Goal: Task Accomplishment & Management: Manage account settings

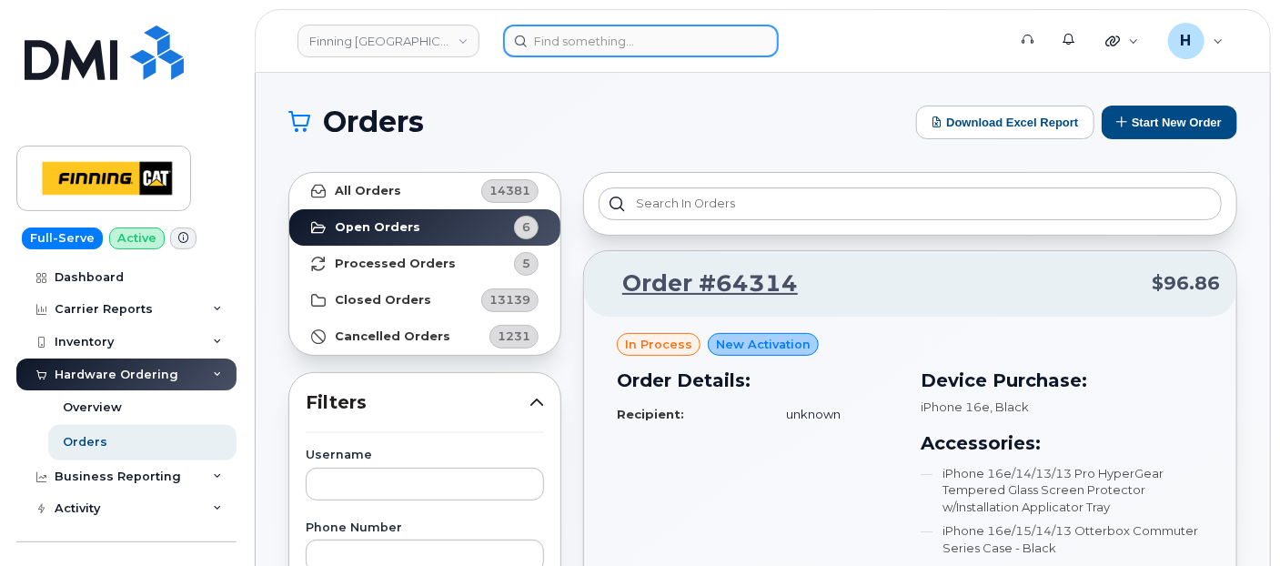
paste input "Brad Hebner"
click at [557, 36] on input "Brad Hebner" at bounding box center [641, 41] width 276 height 33
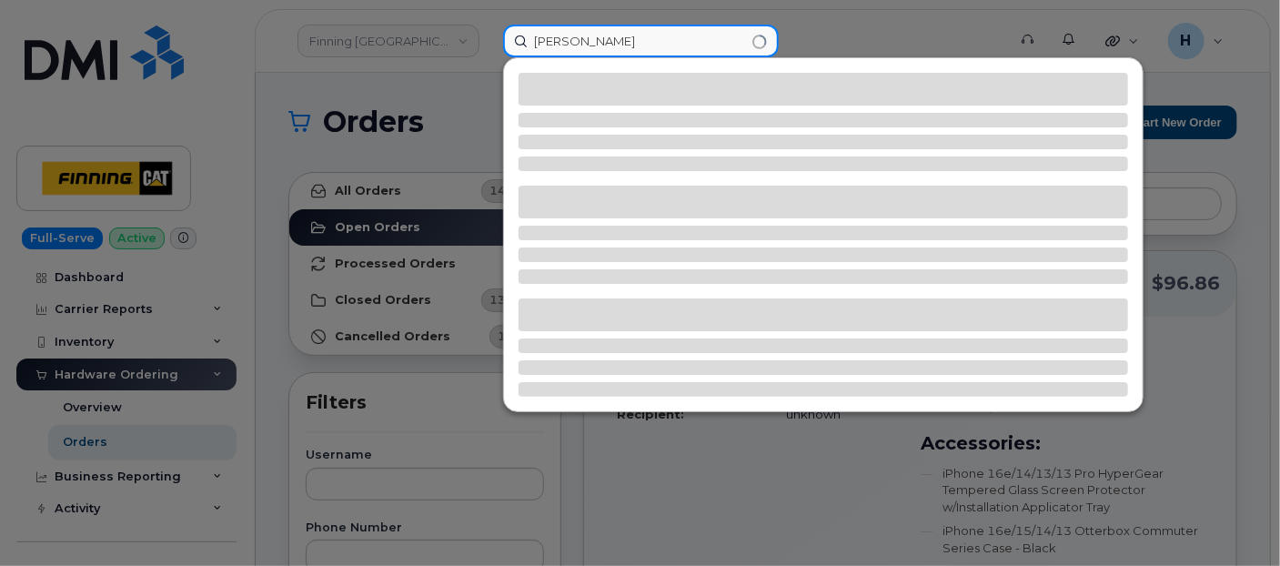
type input "Brad Hebner"
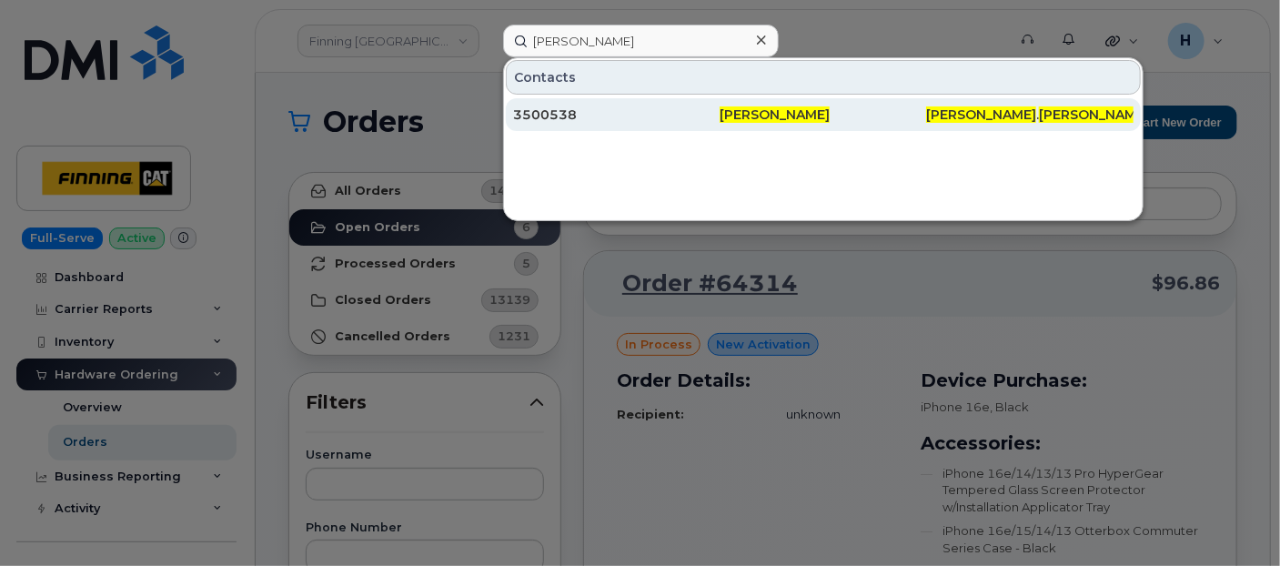
click at [571, 107] on div "3500538" at bounding box center [616, 115] width 206 height 18
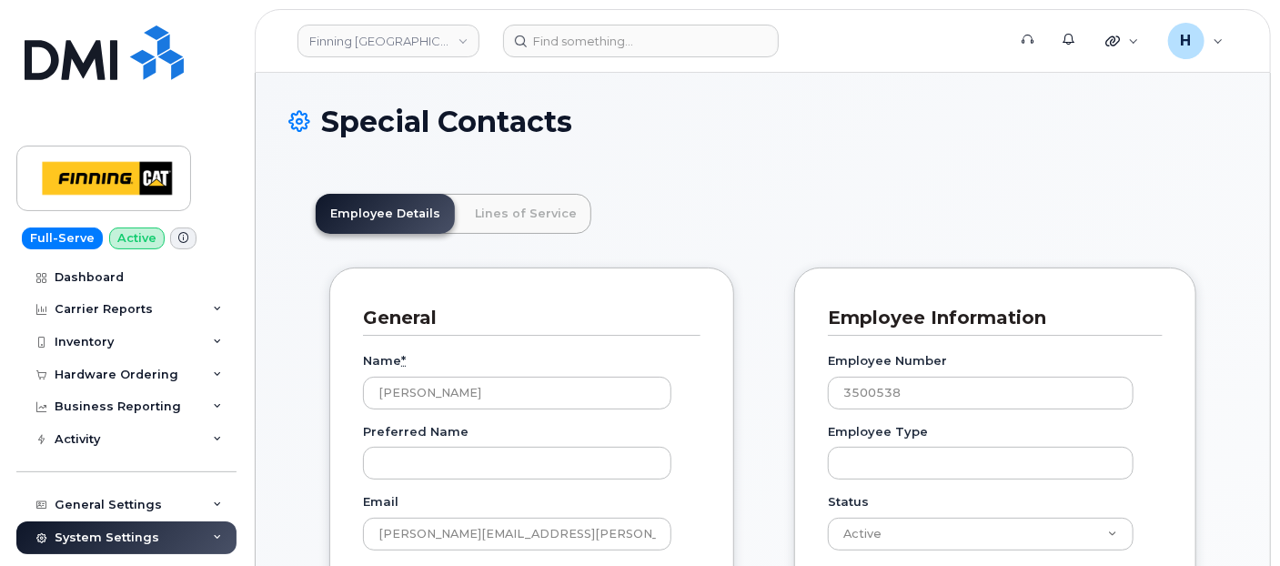
scroll to position [55, 0]
click at [509, 213] on link "Lines of Service" at bounding box center [525, 214] width 131 height 40
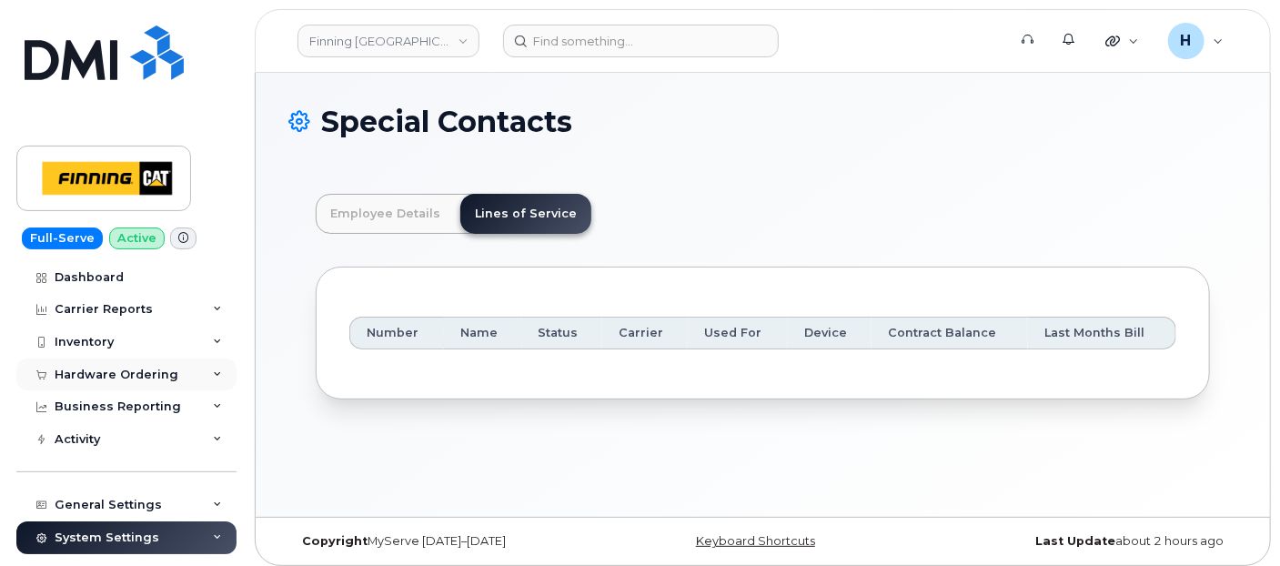
click at [116, 378] on div "Hardware Ordering" at bounding box center [117, 374] width 124 height 15
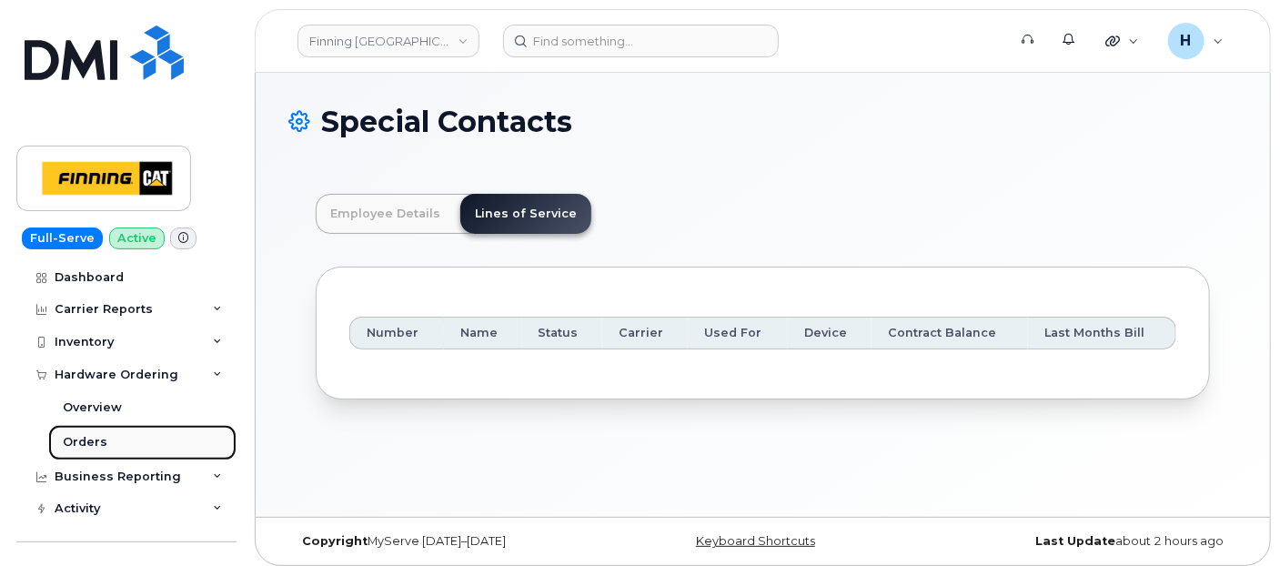
click at [114, 442] on link "Orders" at bounding box center [142, 442] width 188 height 35
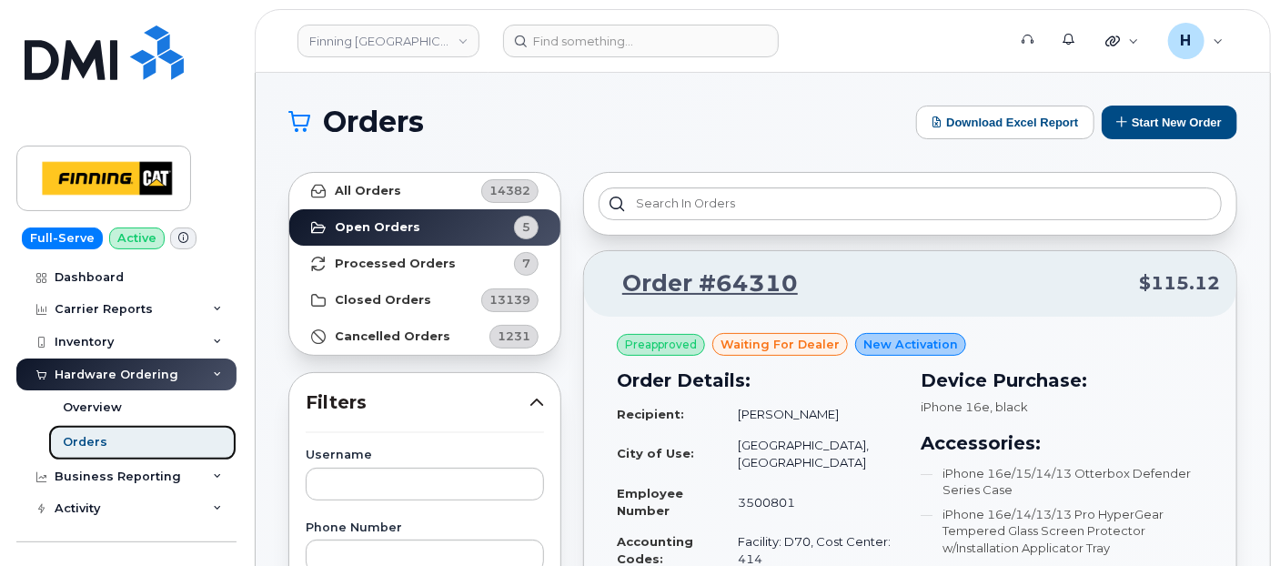
click at [114, 442] on link "Orders" at bounding box center [142, 442] width 188 height 35
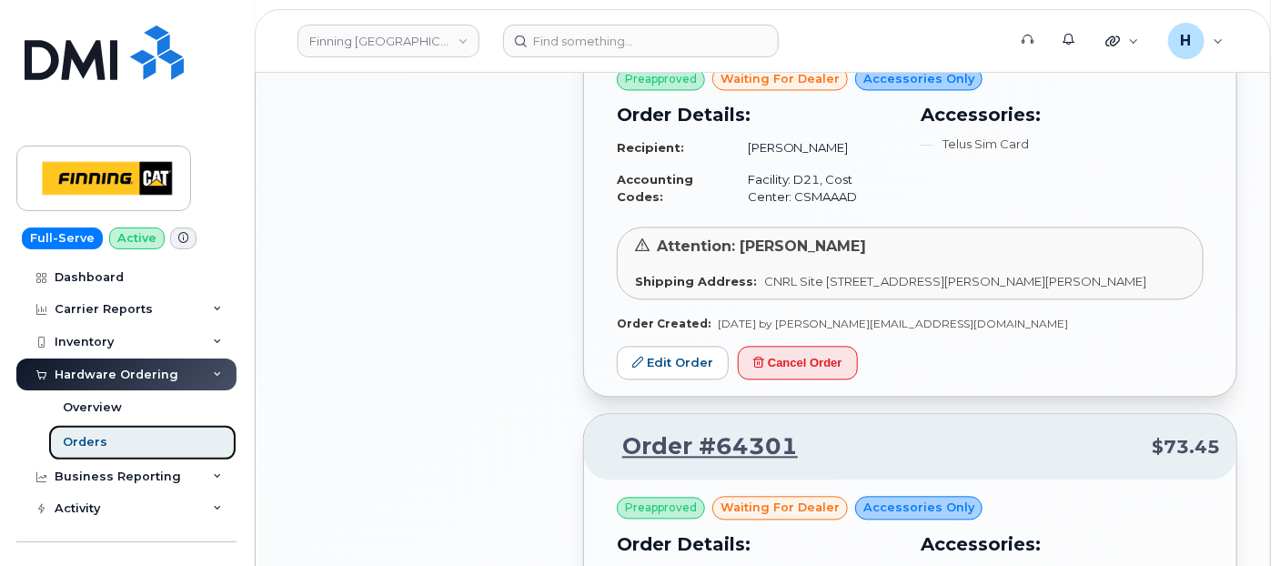
scroll to position [1616, 0]
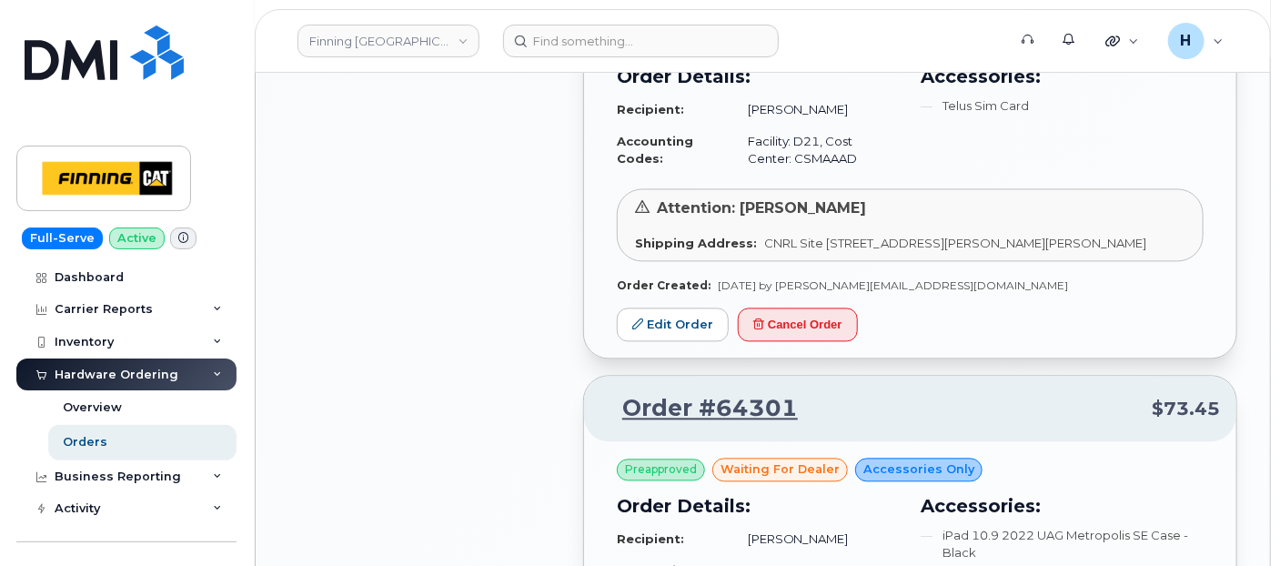
click at [452, 296] on div "All Orders 14382 Open Orders 5 Processed Orders 7 Closed Orders 13139 Cancelled…" at bounding box center [424, 159] width 295 height 3229
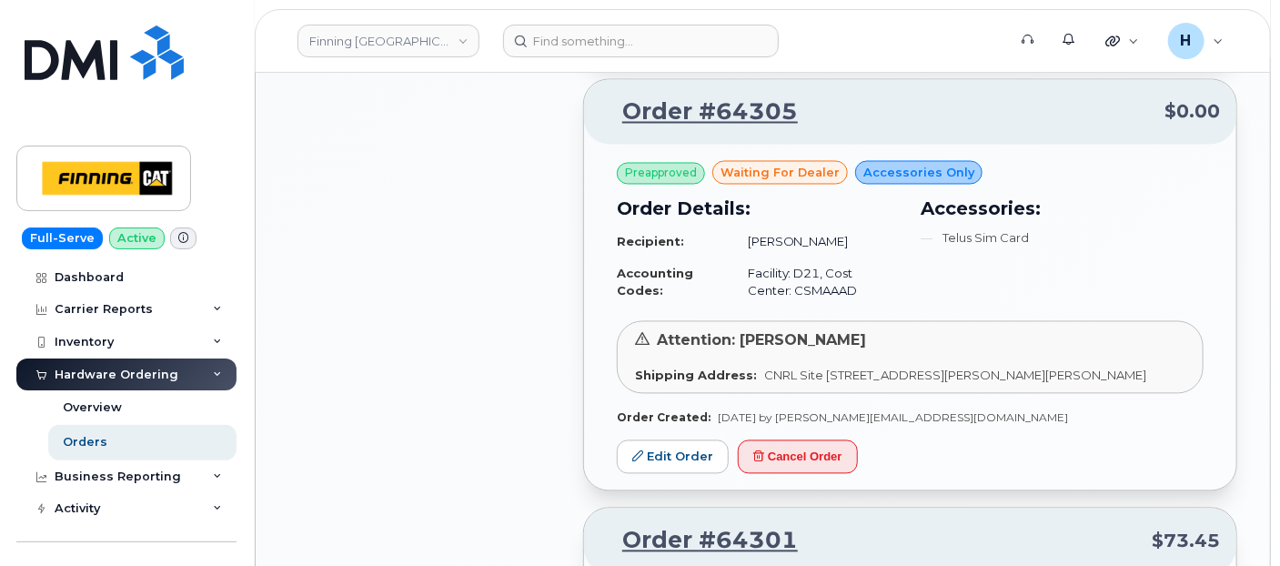
scroll to position [1515, 0]
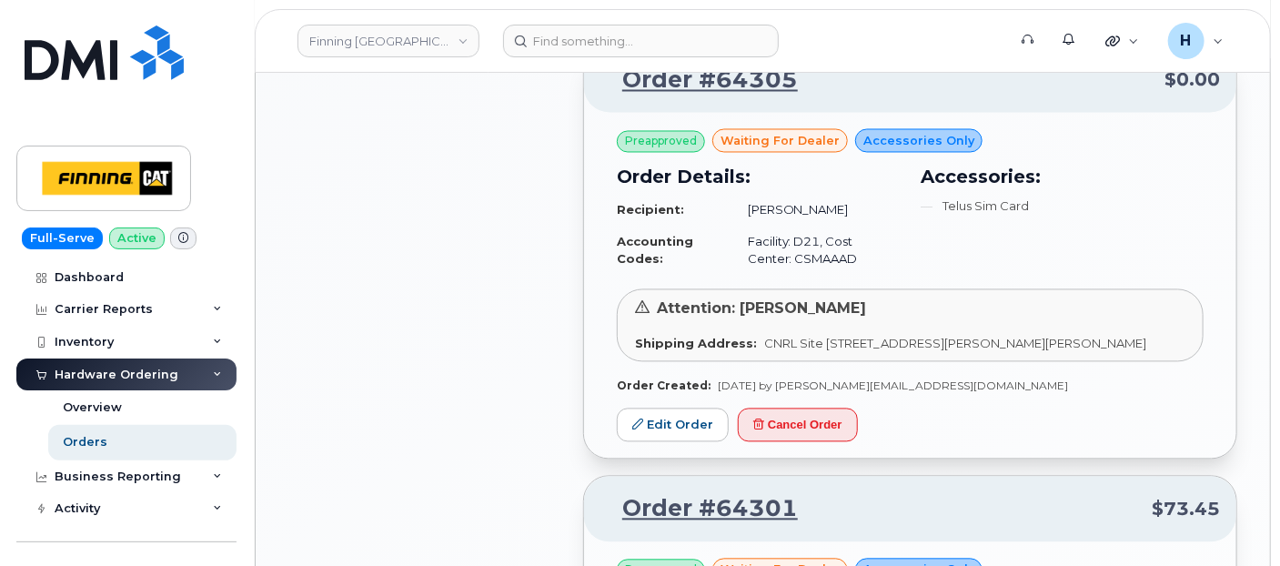
click at [476, 323] on div "All Orders 14382 Open Orders 5 Processed Orders 7 Closed Orders 13139 Cancelled…" at bounding box center [424, 260] width 295 height 3229
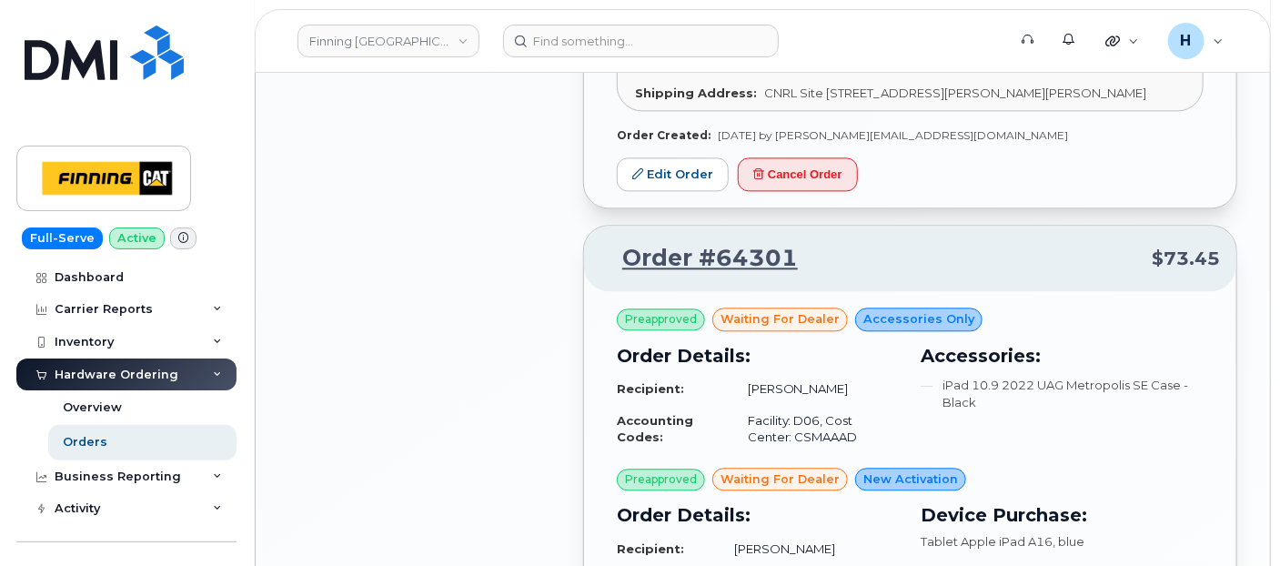
scroll to position [2021, 0]
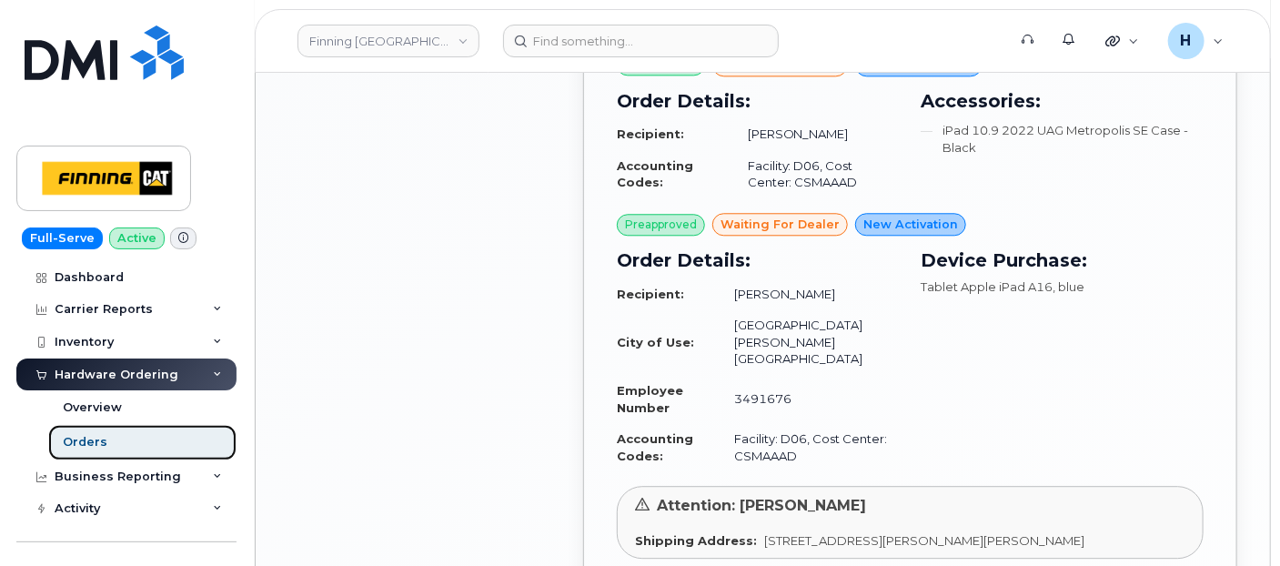
click at [82, 446] on div "Orders" at bounding box center [85, 442] width 45 height 16
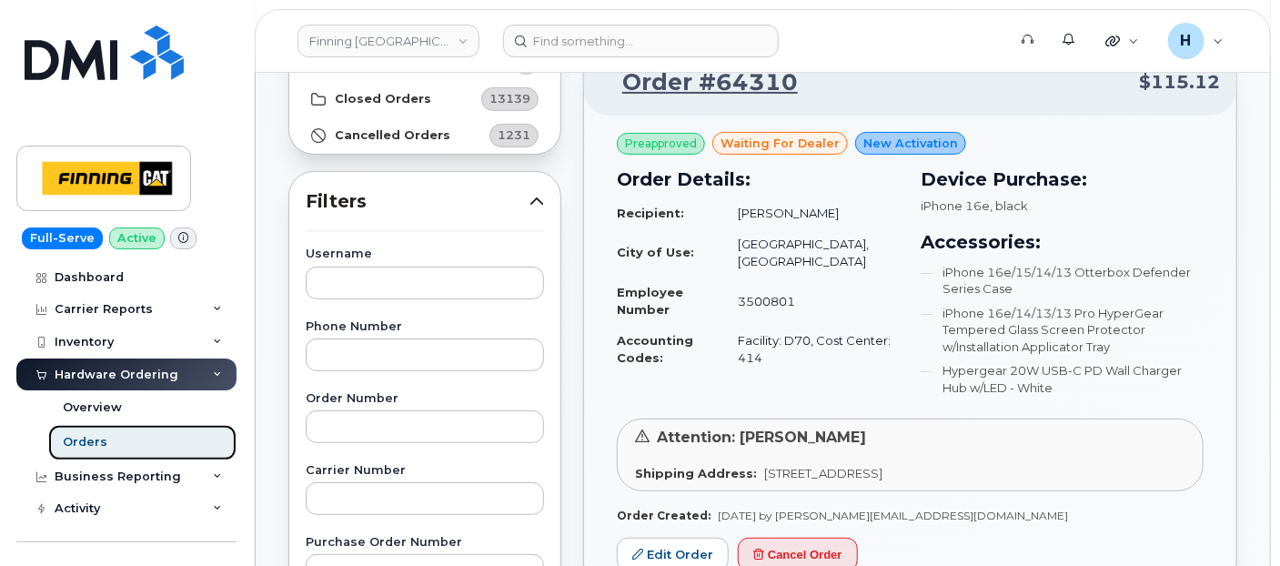
scroll to position [202, 0]
click at [149, 446] on link "Orders" at bounding box center [142, 442] width 188 height 35
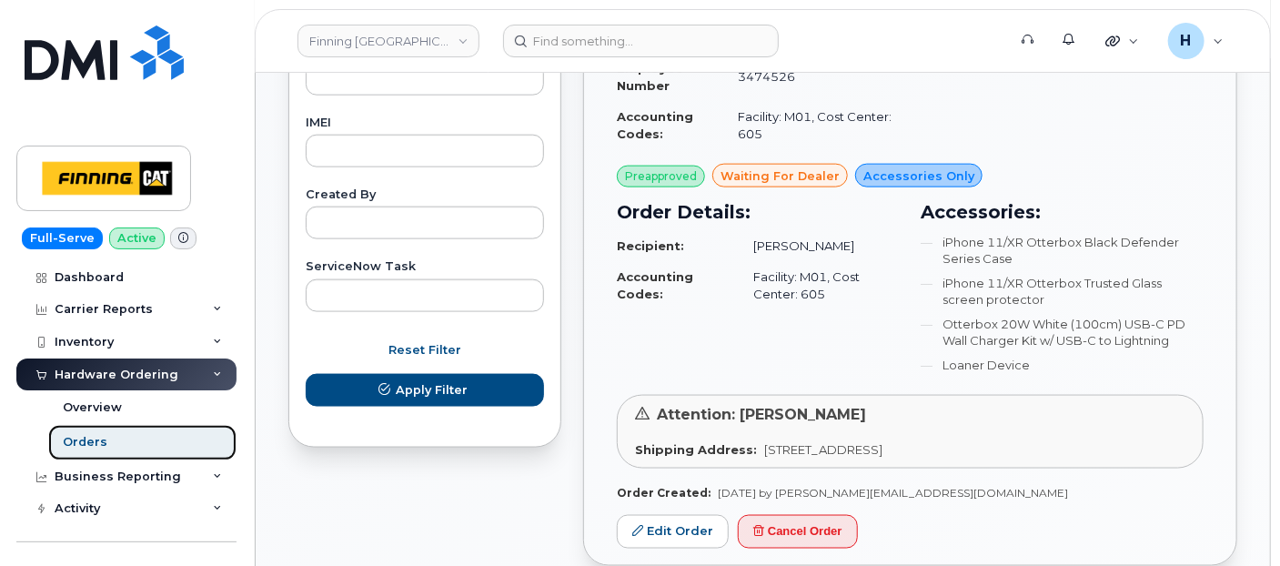
scroll to position [1111, 0]
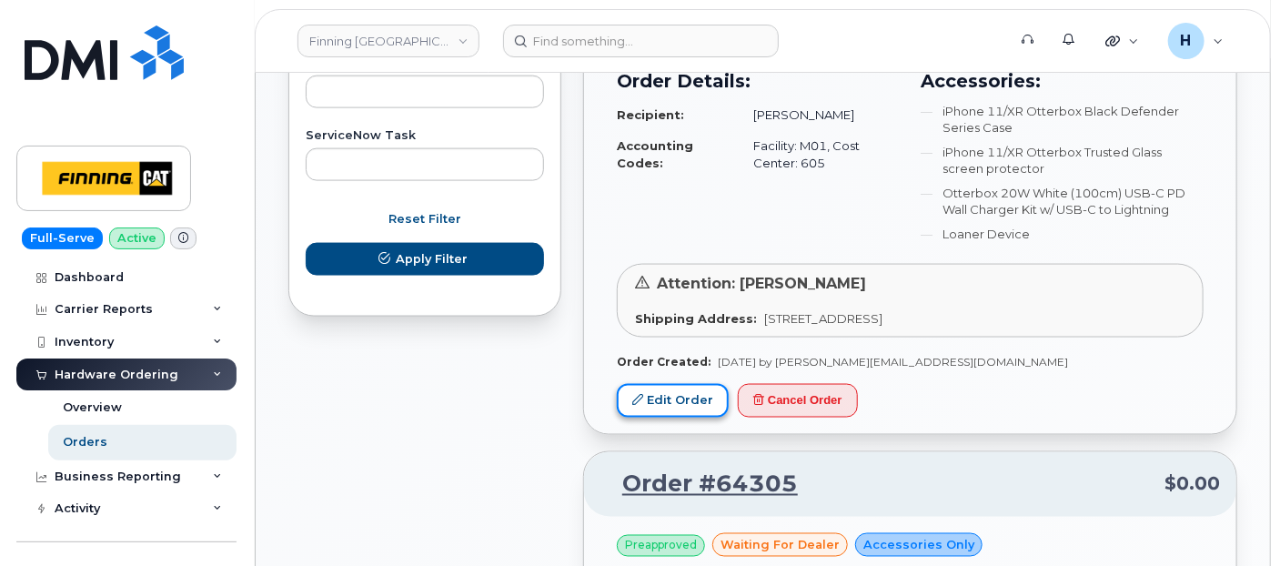
click at [679, 387] on link "Edit Order" at bounding box center [673, 401] width 112 height 34
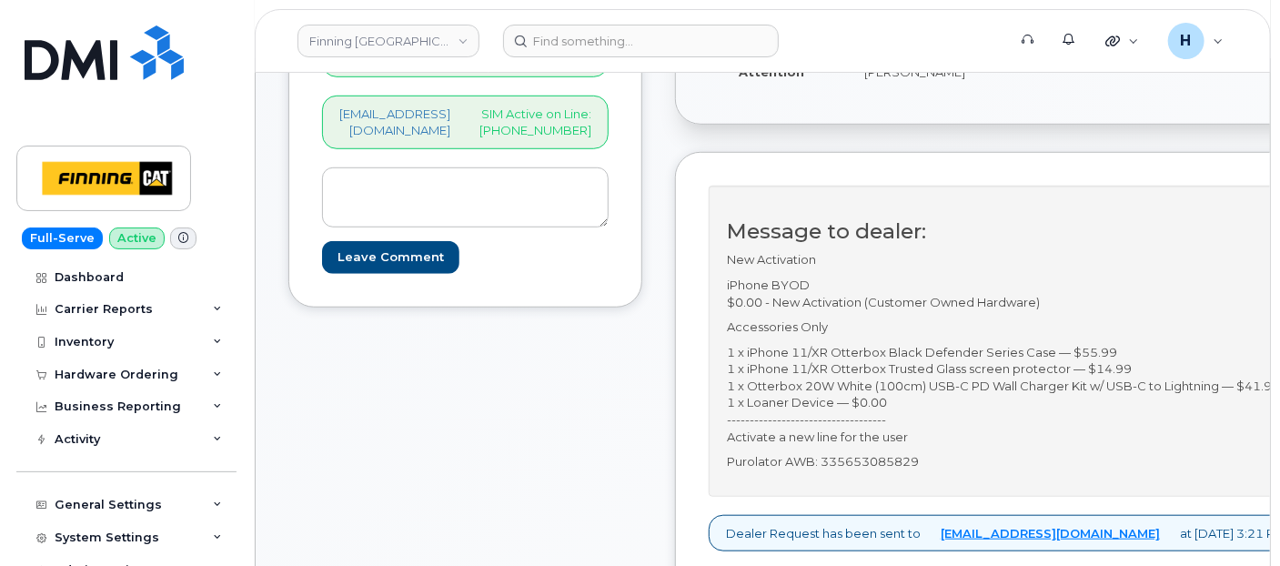
scroll to position [505, 0]
click at [901, 451] on p "Purolator AWB: 335653085829" at bounding box center [1006, 459] width 558 height 17
copy p "335653085829"
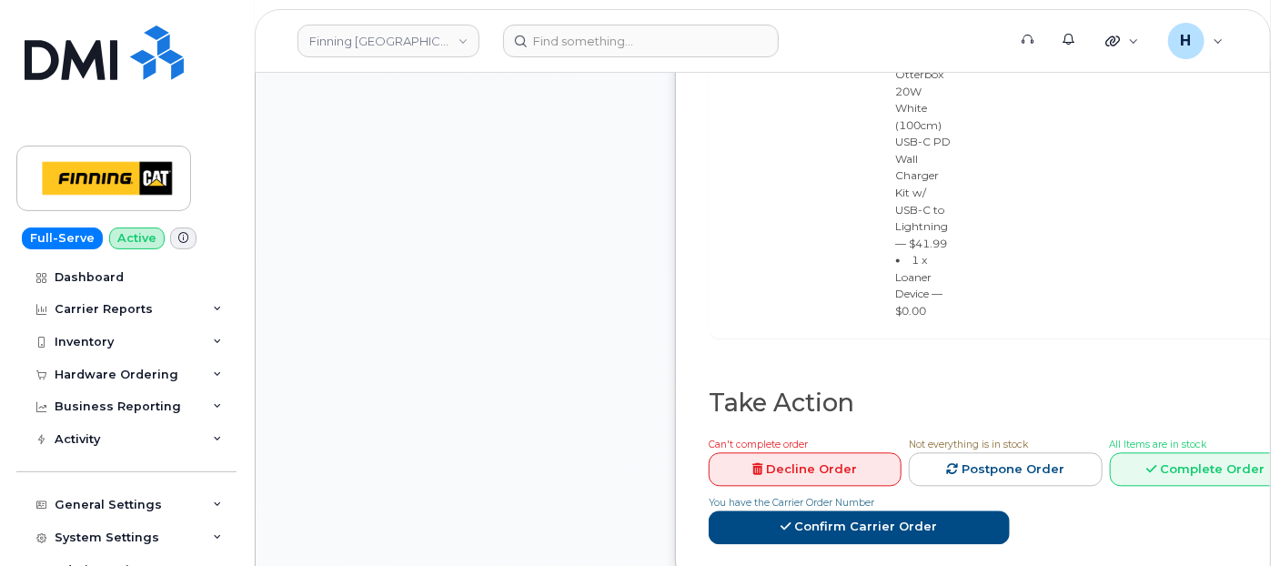
scroll to position [1717, 0]
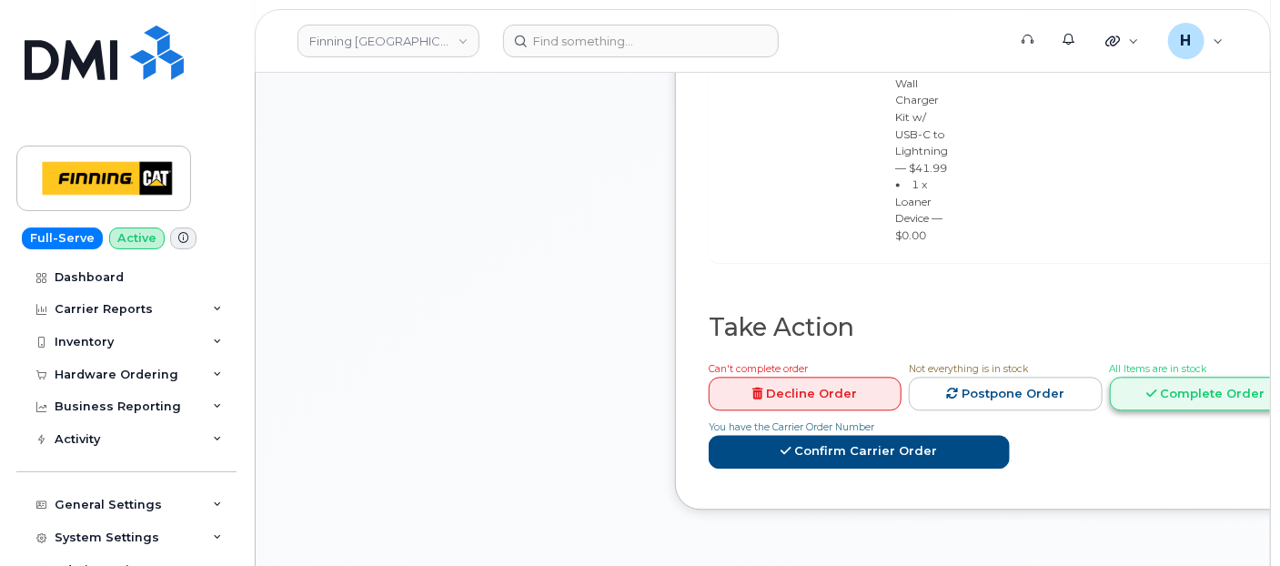
click at [1215, 377] on link "Complete Order" at bounding box center [1206, 394] width 193 height 34
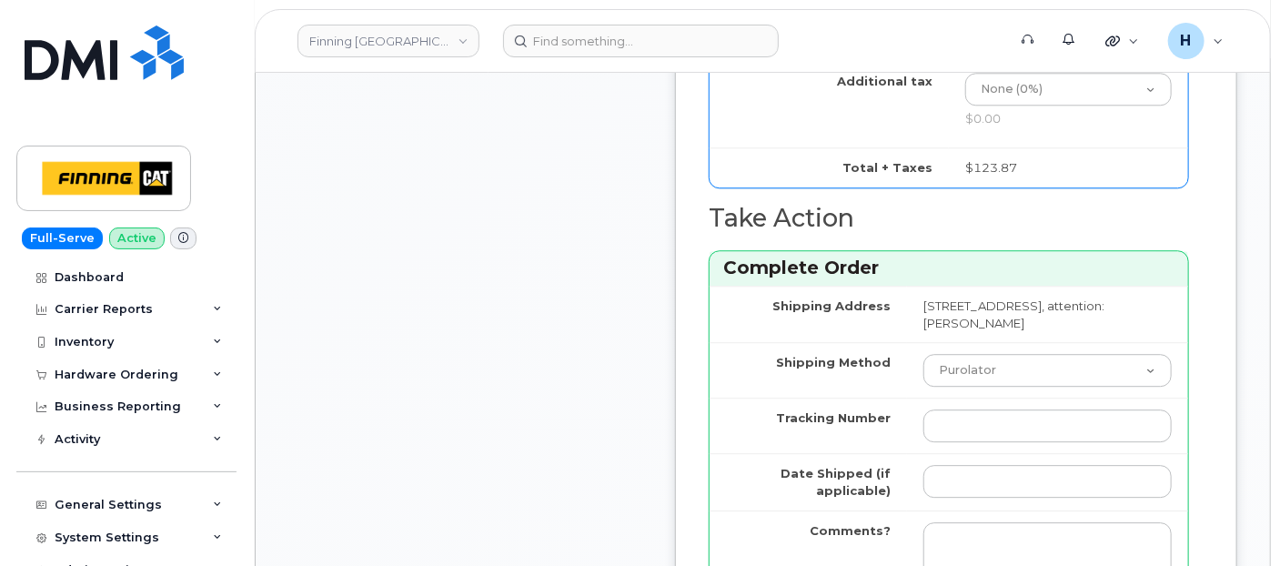
scroll to position [2223, 0]
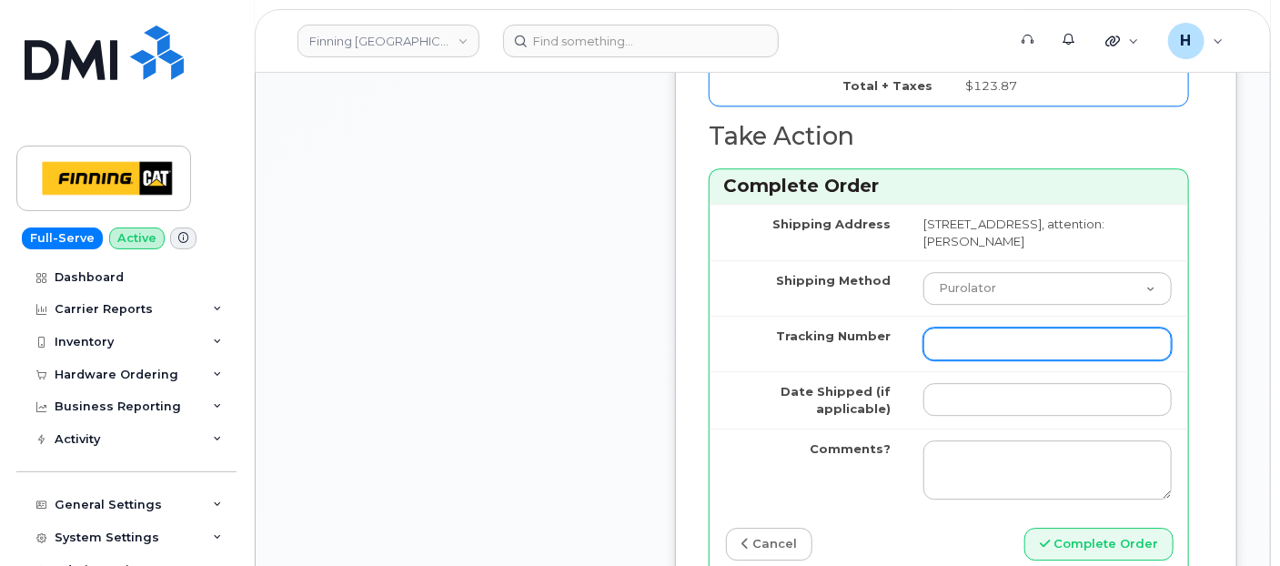
click at [983, 355] on input "Tracking Number" at bounding box center [1047, 343] width 248 height 33
paste input "335653085829"
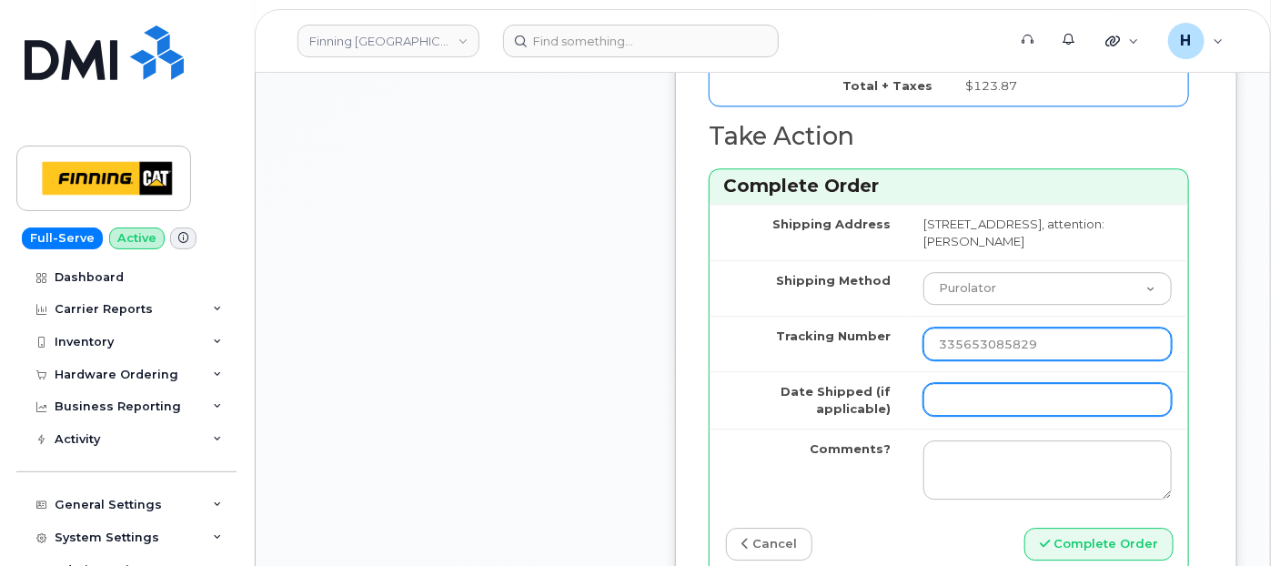
type input "335653085829"
click at [969, 397] on input "Date Shipped (if applicable)" at bounding box center [1047, 399] width 248 height 33
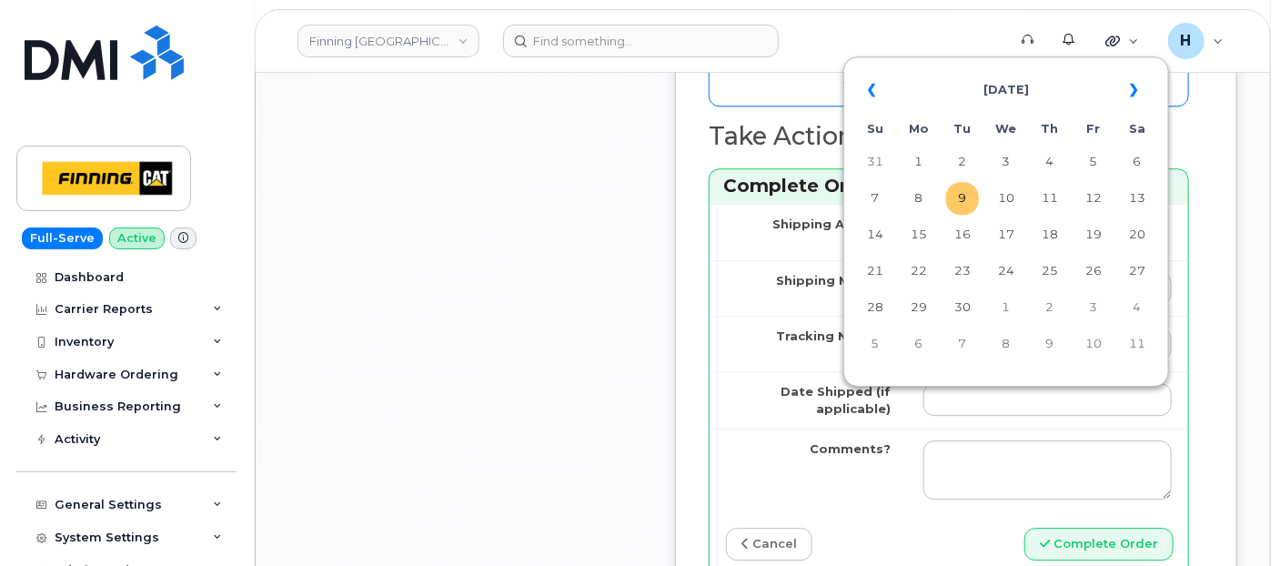
click at [964, 200] on td "9" at bounding box center [962, 198] width 33 height 33
type input "[DATE]"
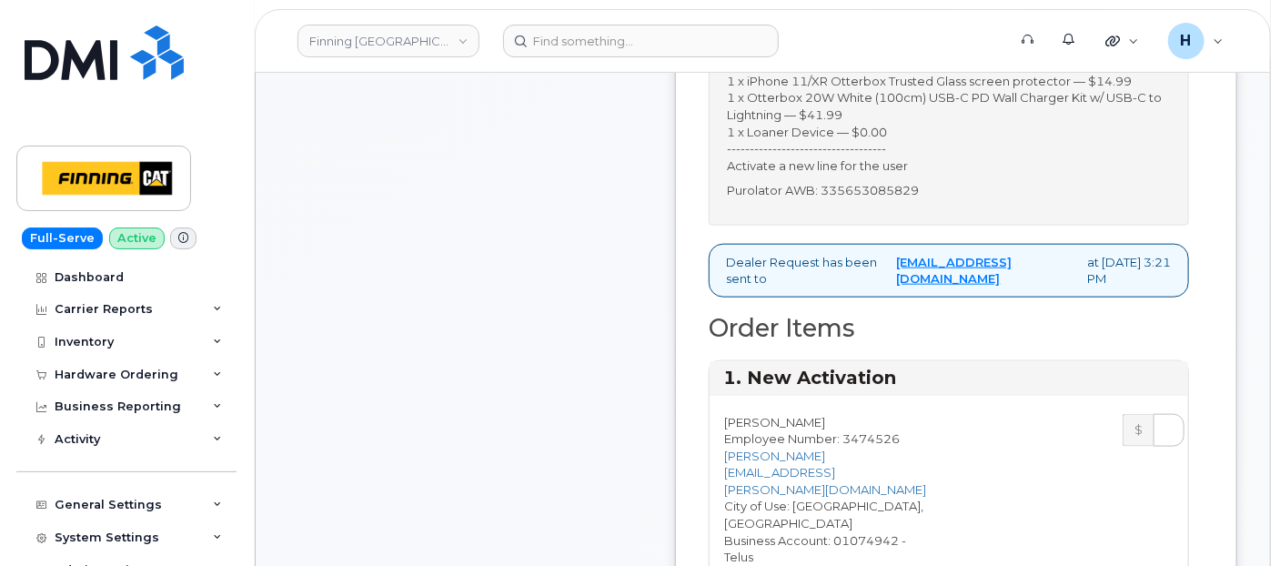
scroll to position [303, 0]
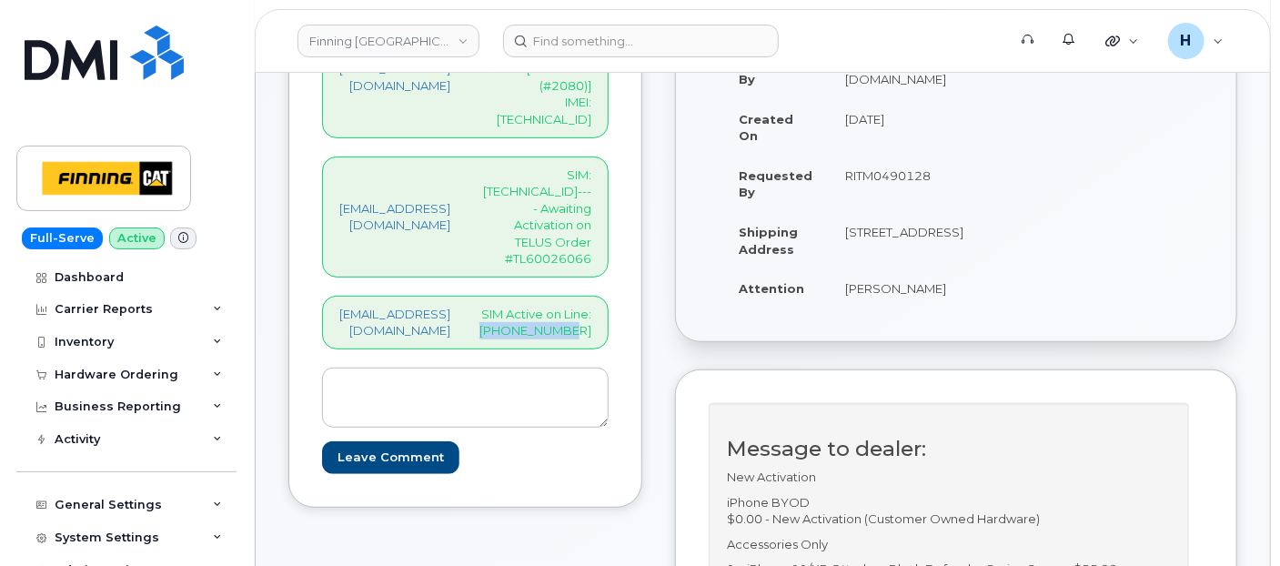
drag, startPoint x: 620, startPoint y: 240, endPoint x: 657, endPoint y: 256, distance: 39.5
click at [608, 296] on div "hakaur@dminc.com SIM Active on Line: 587-879-5201" at bounding box center [465, 323] width 286 height 54
copy p "587-879-5201"
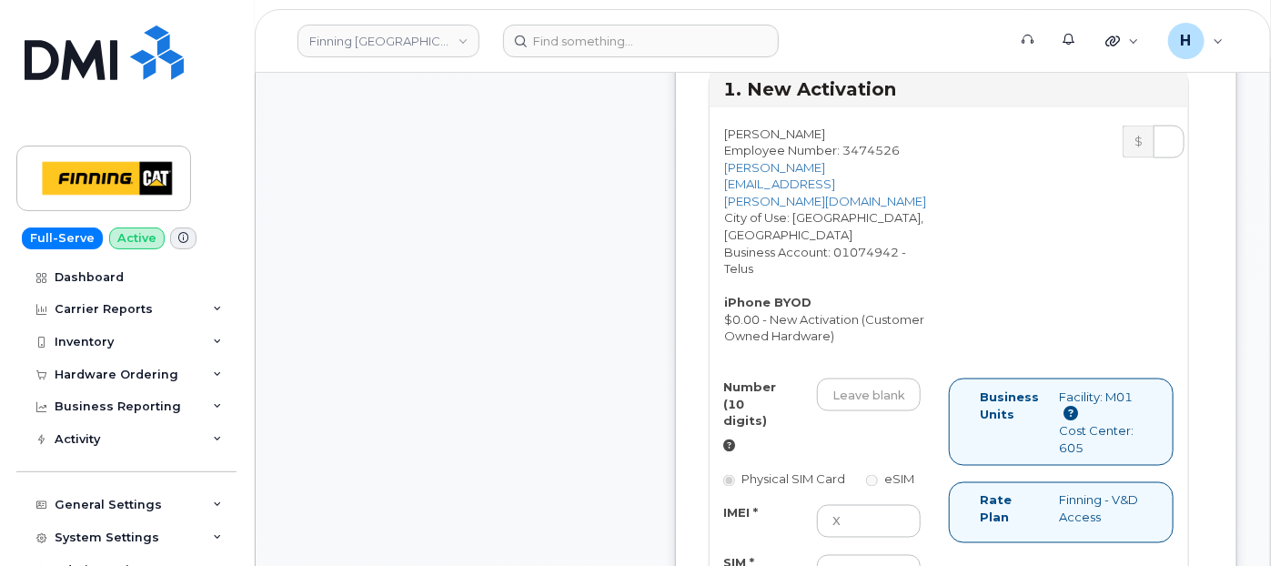
scroll to position [1111, 0]
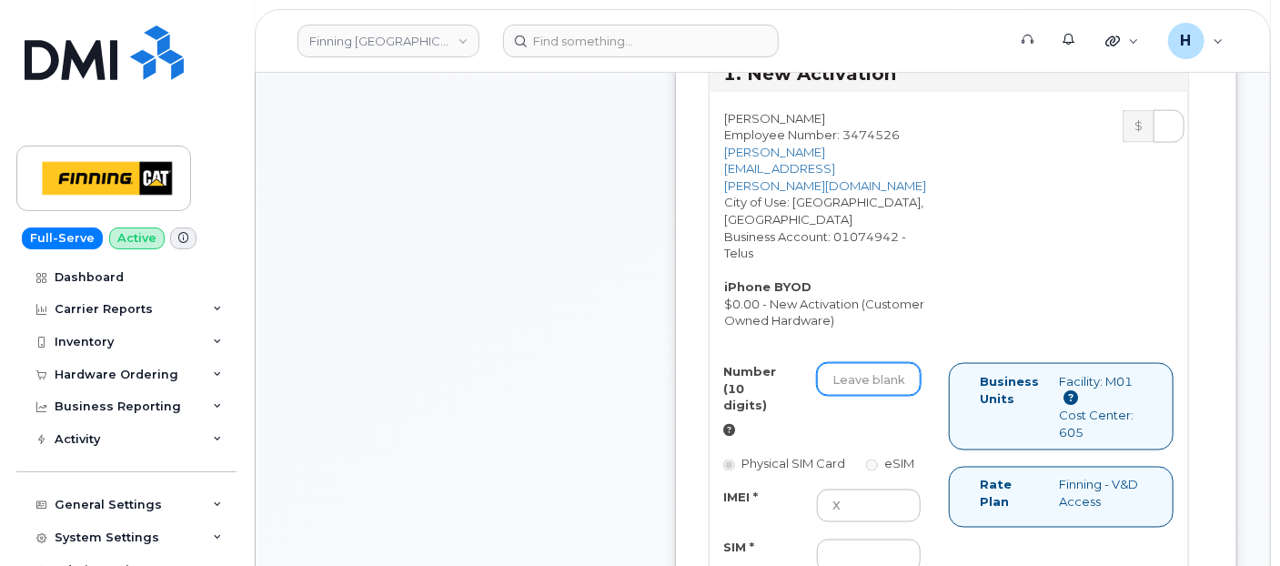
click at [882, 363] on input "Number (10 digits)" at bounding box center [869, 379] width 104 height 33
paste input "587-879-5201"
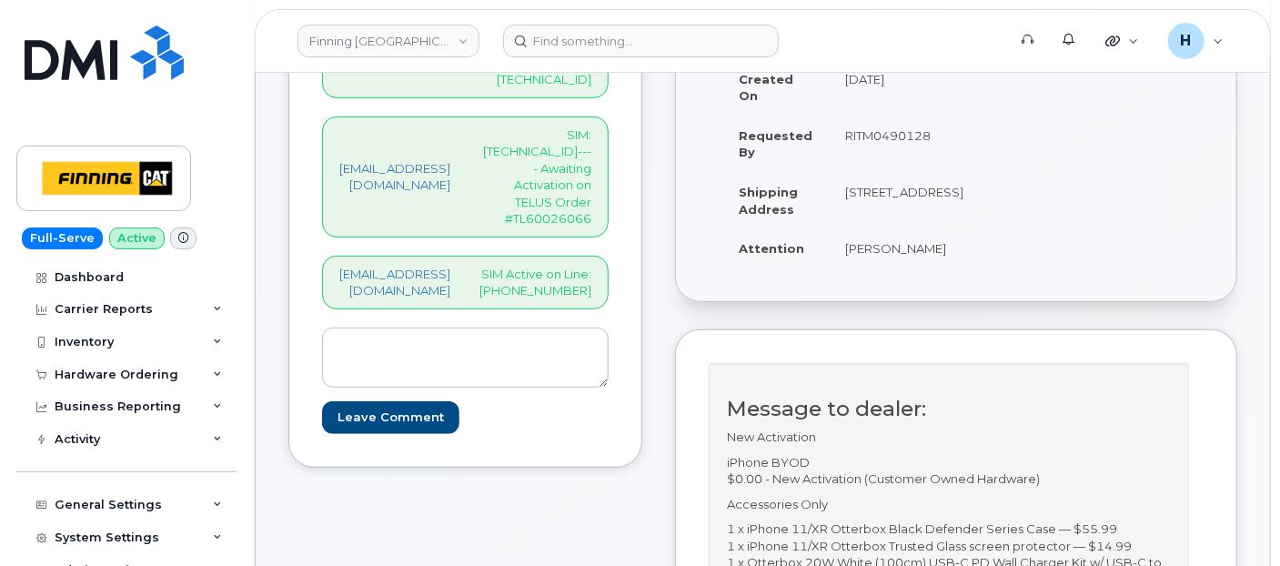
scroll to position [101, 0]
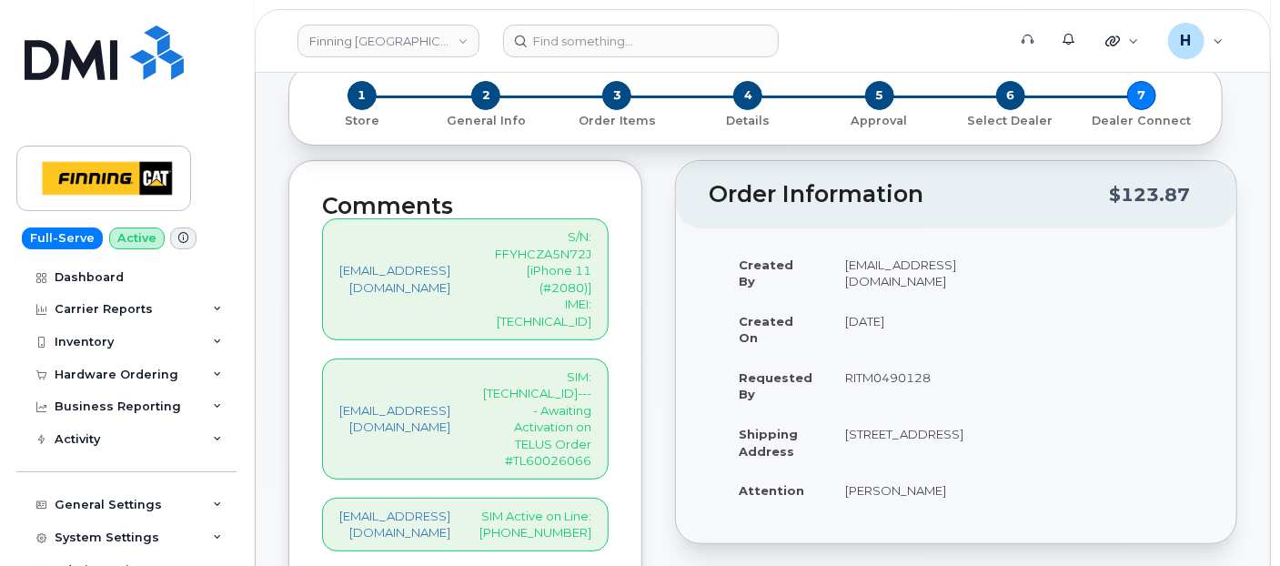
type input "5878795201"
click at [561, 368] on p "SIM: 8912230102357625585---- Awaiting Activation on TELUS Order #TL60026066" at bounding box center [535, 418] width 112 height 101
click at [560, 368] on p "SIM: 8912230102357625585---- Awaiting Activation on TELUS Order #TL60026066" at bounding box center [535, 418] width 112 height 101
copy p "8912230102357625585"
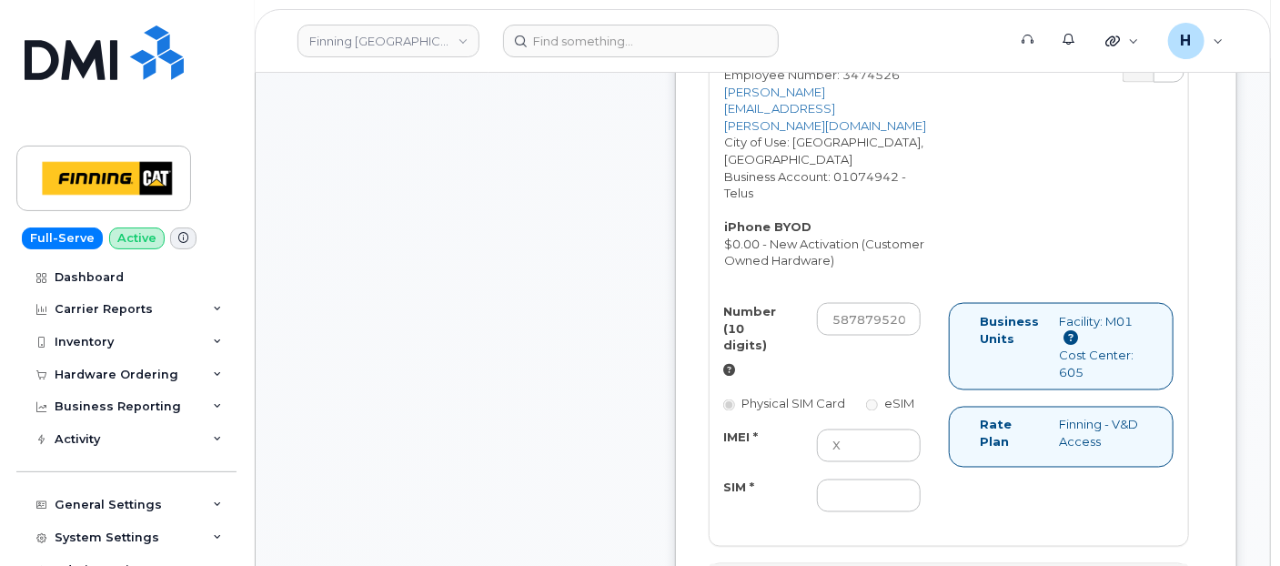
scroll to position [1313, 0]
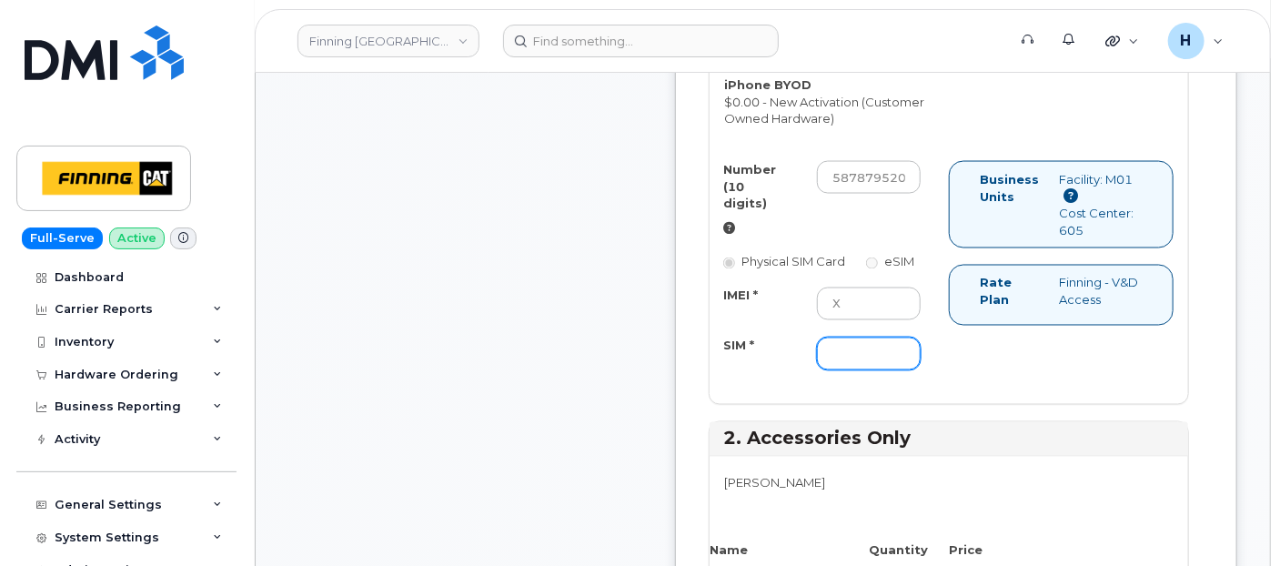
click at [875, 357] on input "SIM *" at bounding box center [869, 353] width 104 height 33
paste input "8912230102357625585"
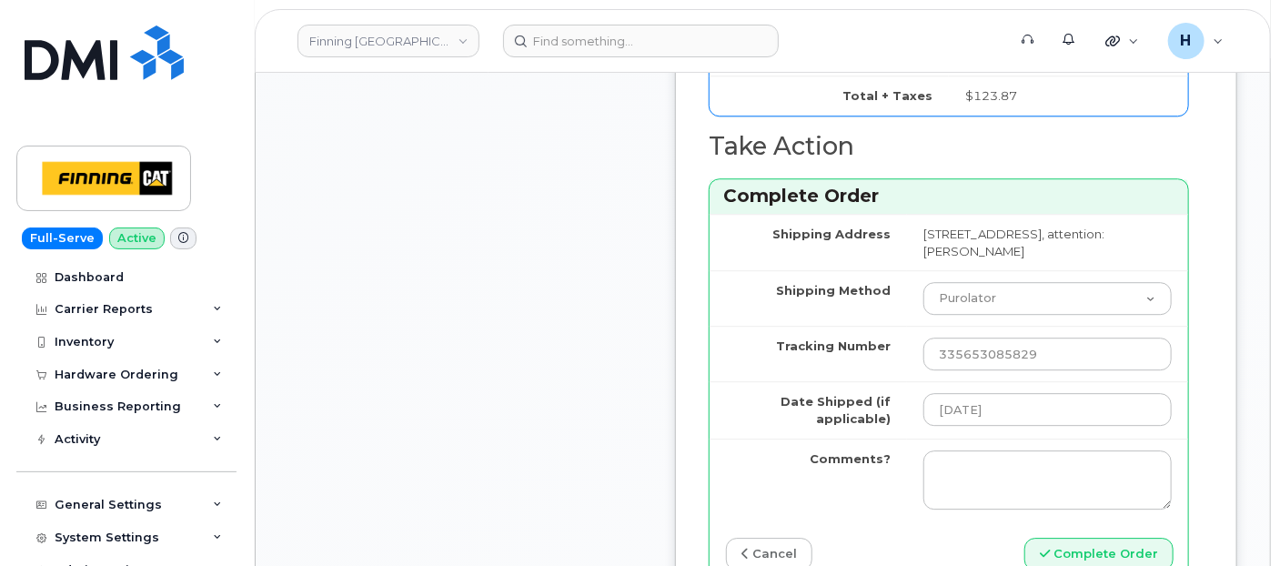
scroll to position [2425, 0]
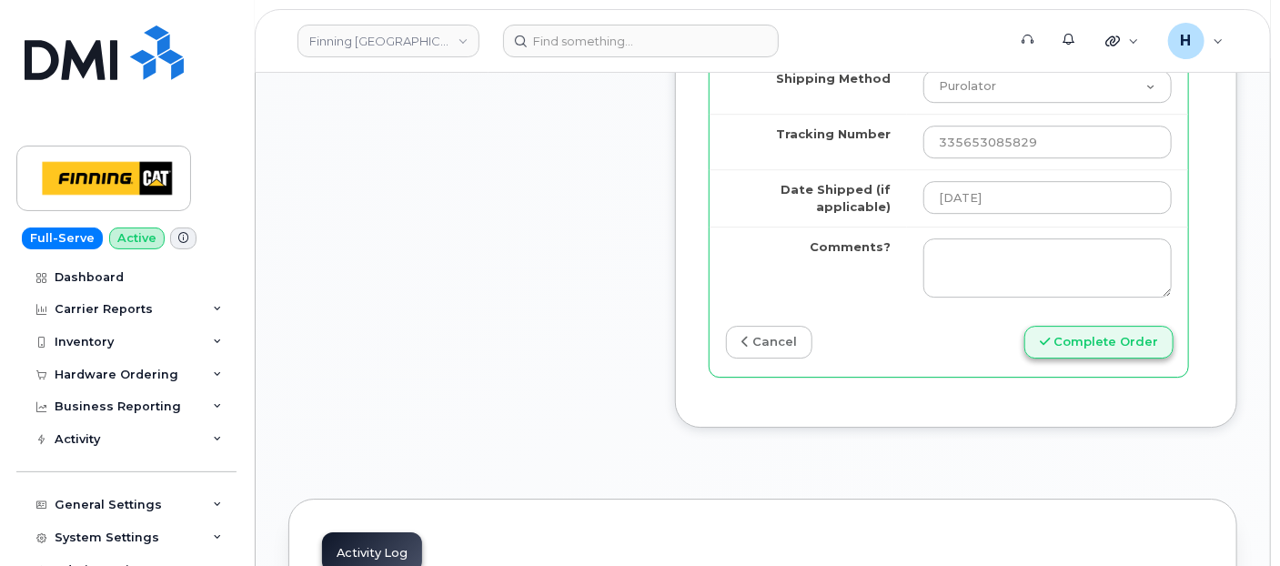
type input "8912230102357625585"
click at [1089, 337] on button "Complete Order" at bounding box center [1098, 343] width 149 height 34
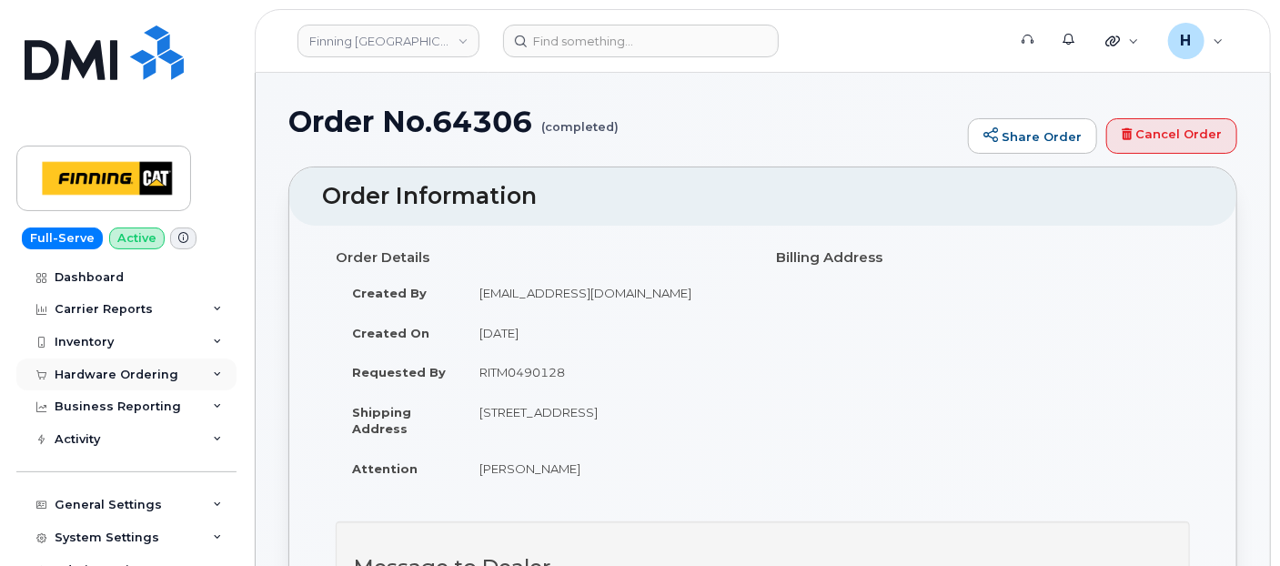
click at [124, 367] on div "Hardware Ordering" at bounding box center [117, 374] width 124 height 15
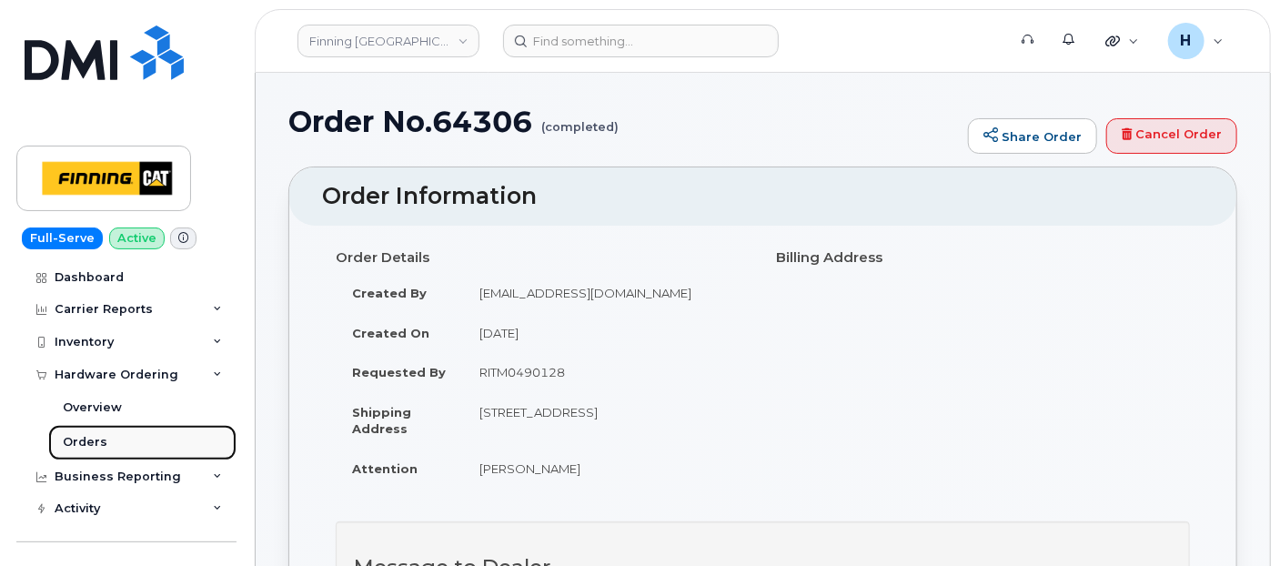
click at [111, 431] on link "Orders" at bounding box center [142, 442] width 188 height 35
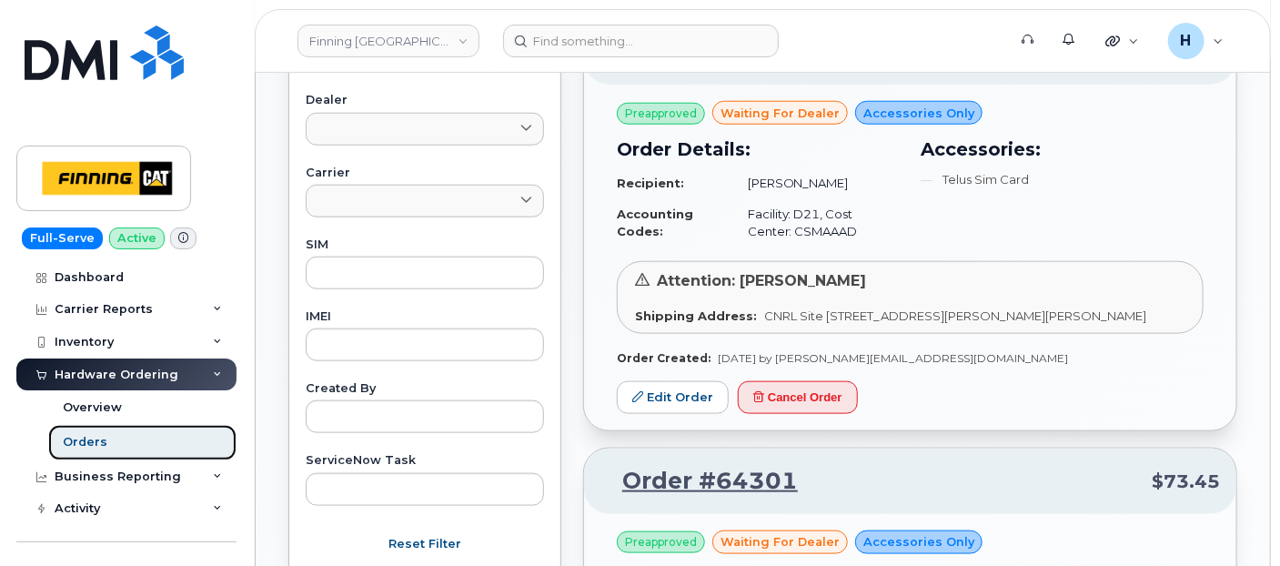
scroll to position [1010, 0]
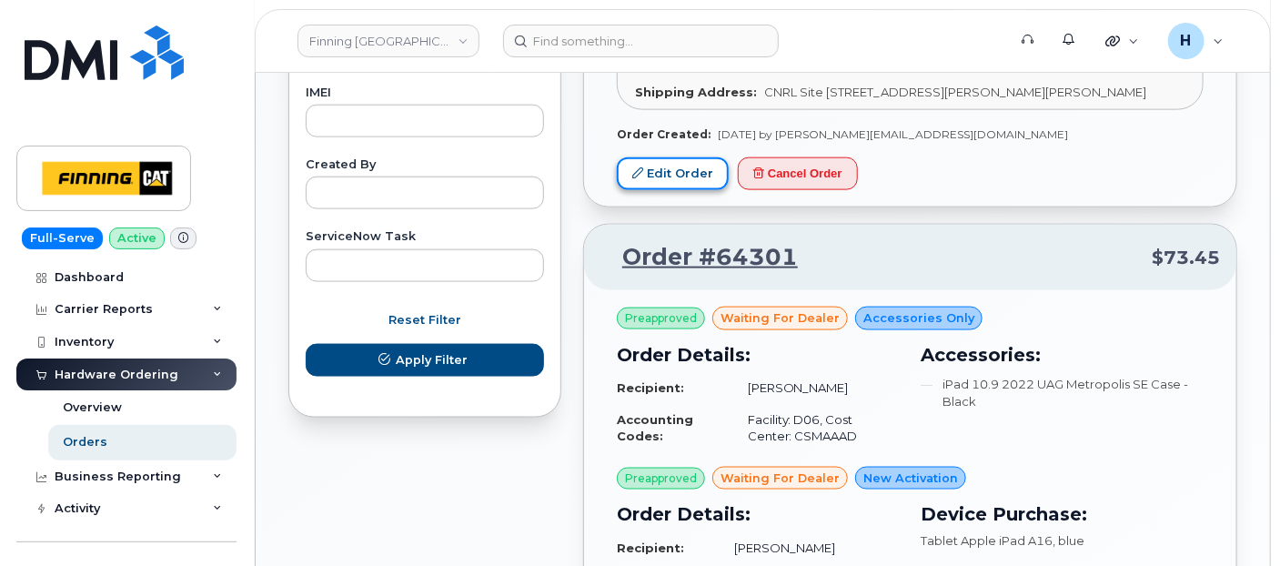
click at [647, 191] on link "Edit Order" at bounding box center [673, 174] width 112 height 34
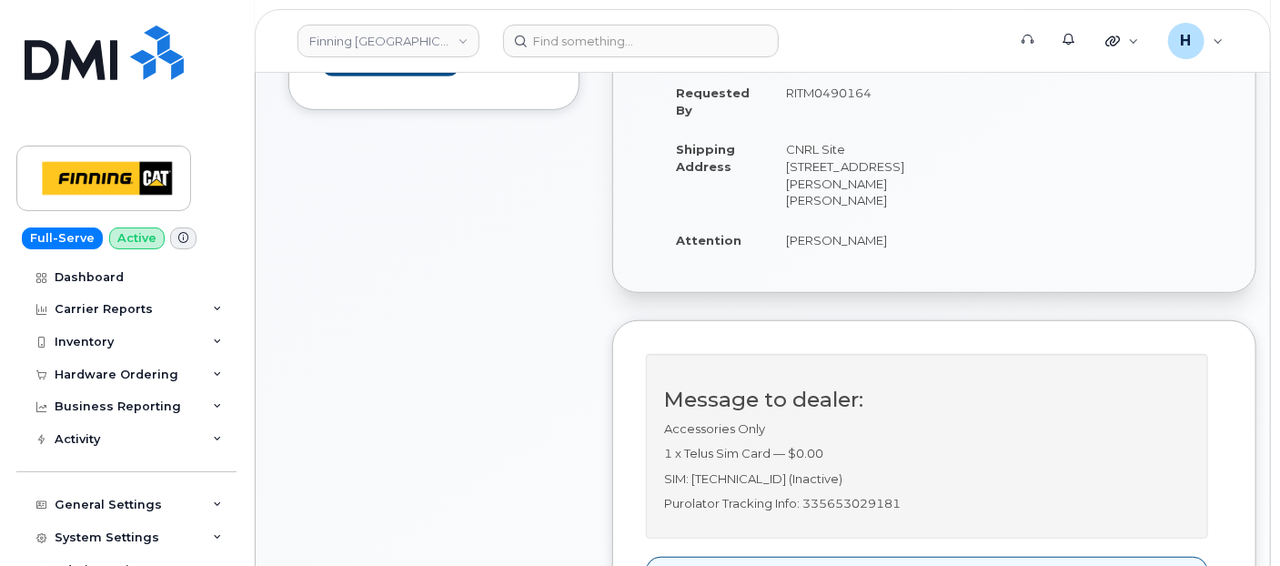
scroll to position [505, 0]
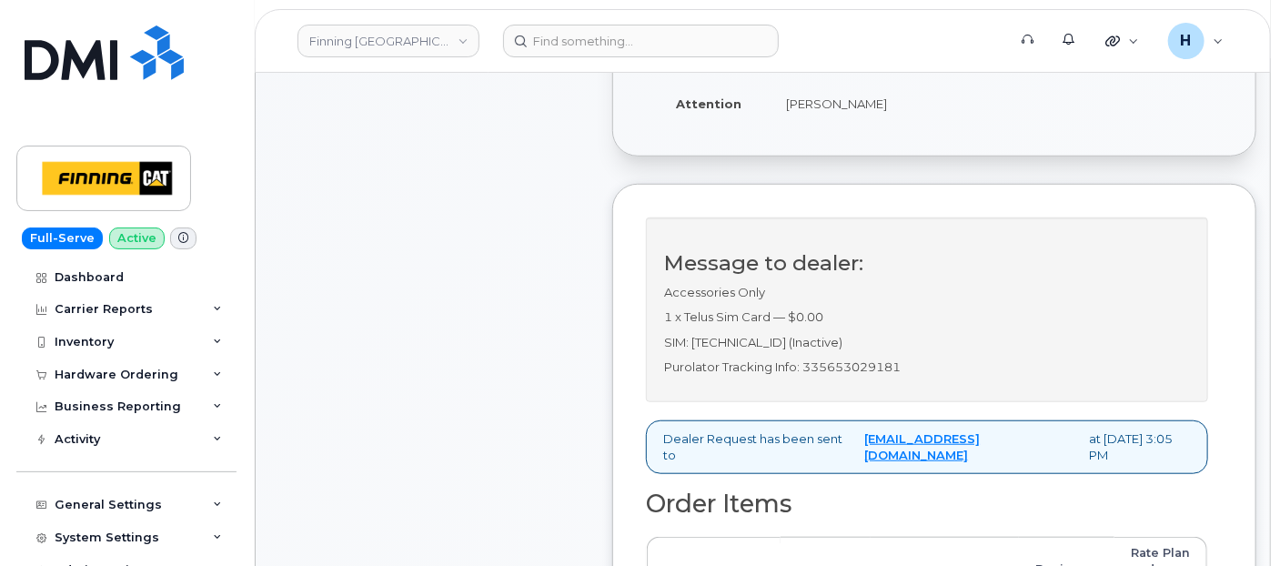
click at [804, 376] on p "Purolator Tracking Info: 335653029181" at bounding box center [927, 366] width 526 height 17
copy p "335653029181"
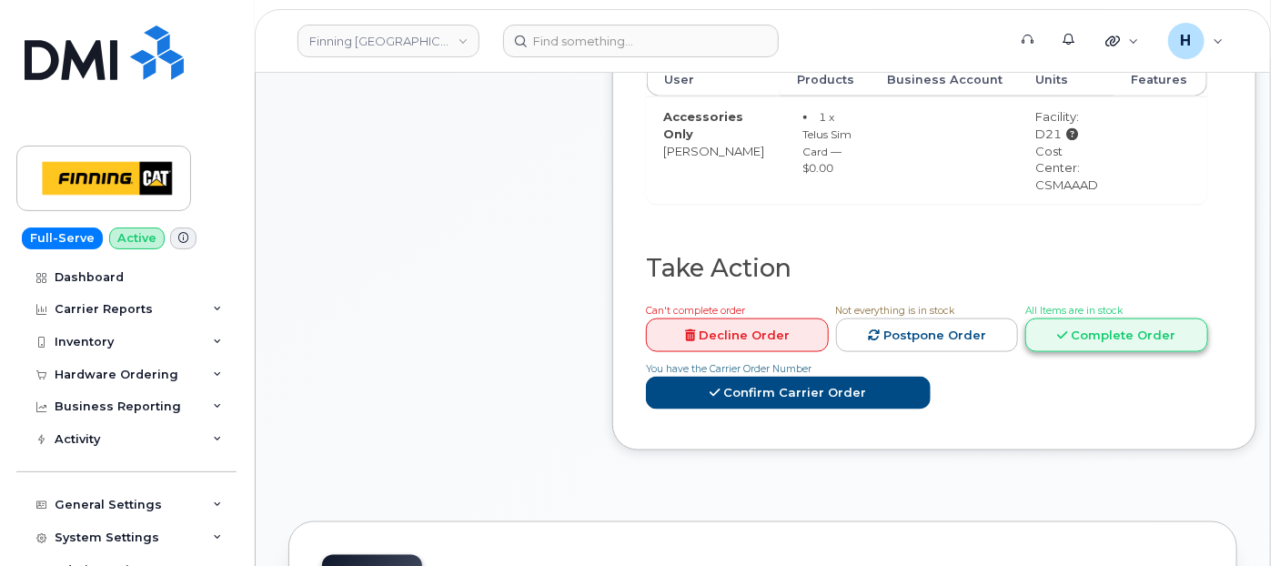
click at [1070, 352] on link "Complete Order" at bounding box center [1116, 335] width 183 height 34
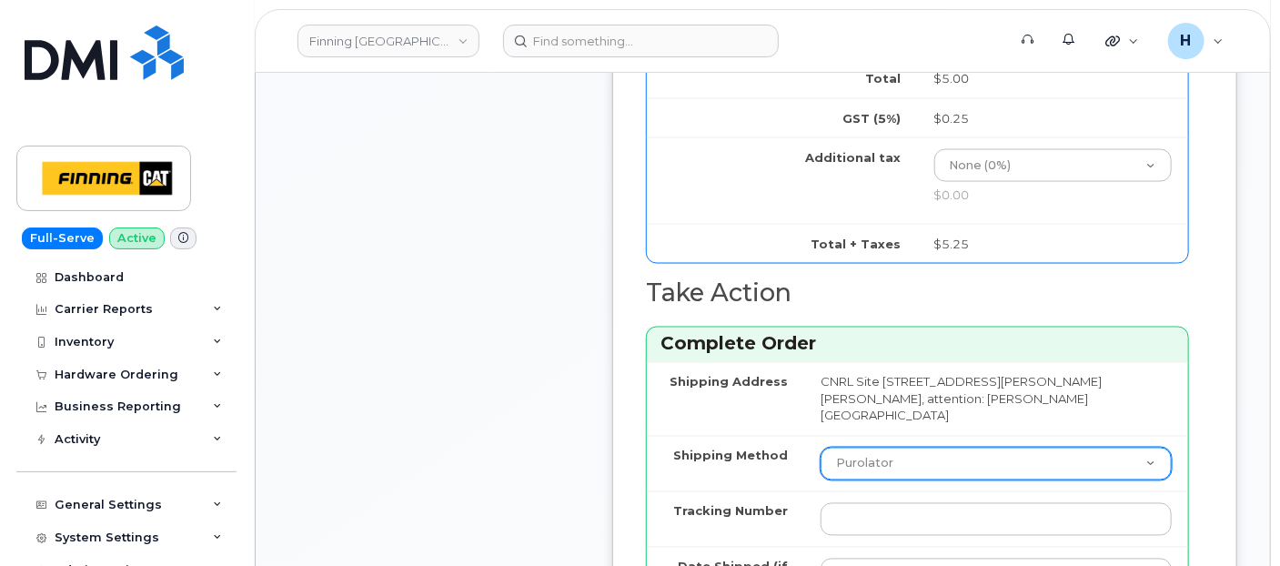
scroll to position [1414, 0]
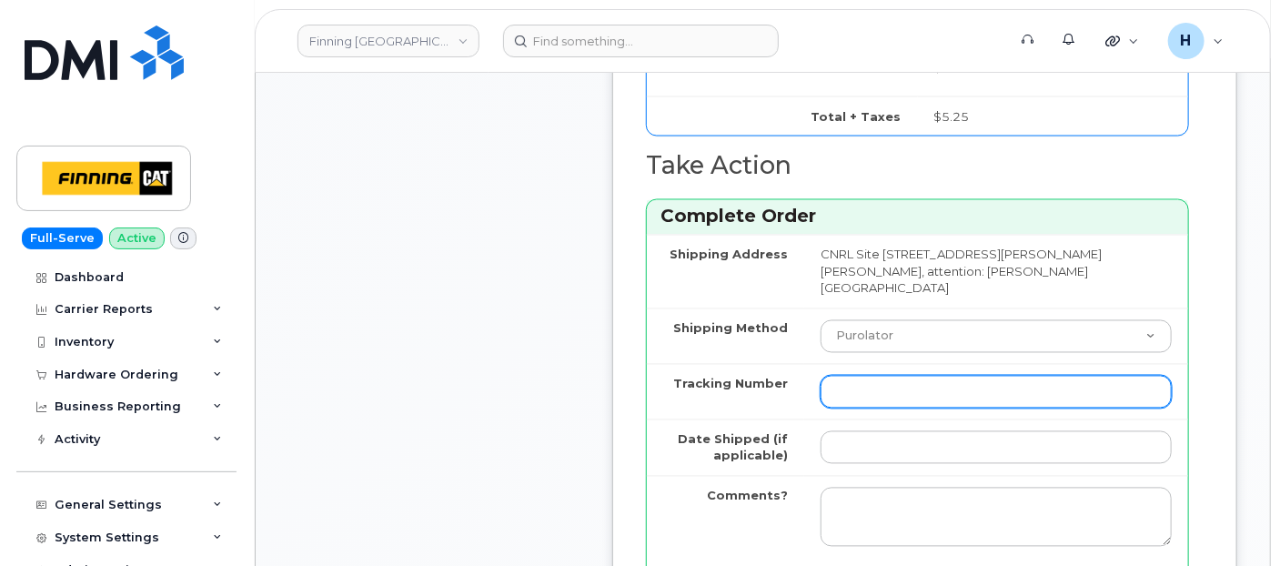
click at [828, 408] on input "Tracking Number" at bounding box center [995, 392] width 351 height 33
paste input "335653029181"
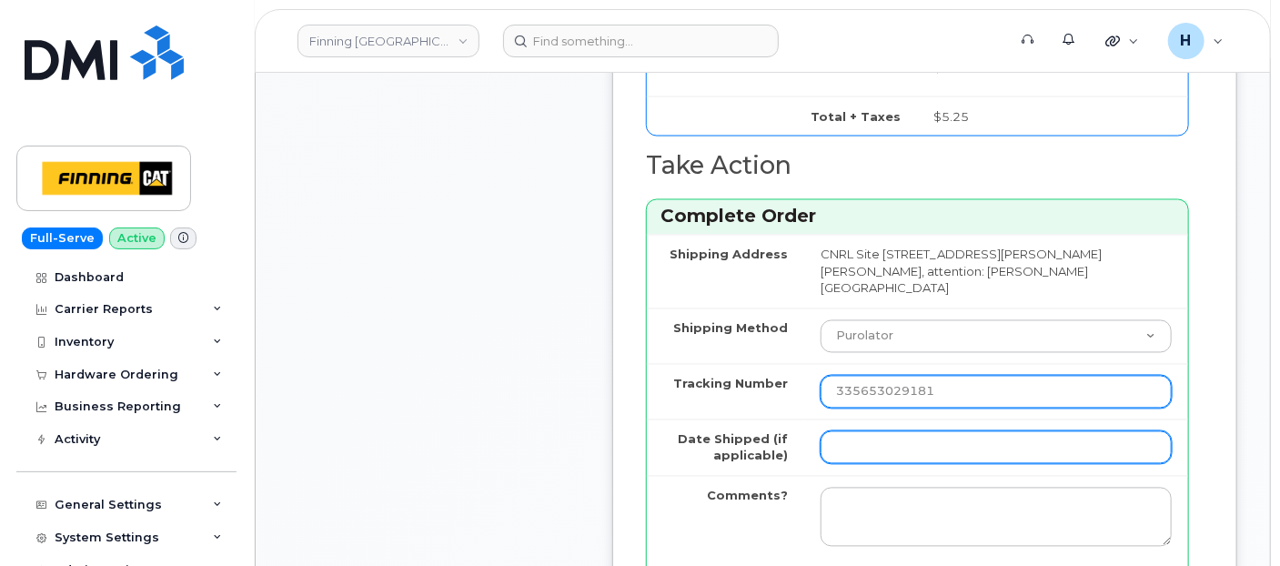
type input "335653029181"
click at [844, 464] on input "Date Shipped (if applicable)" at bounding box center [995, 447] width 351 height 33
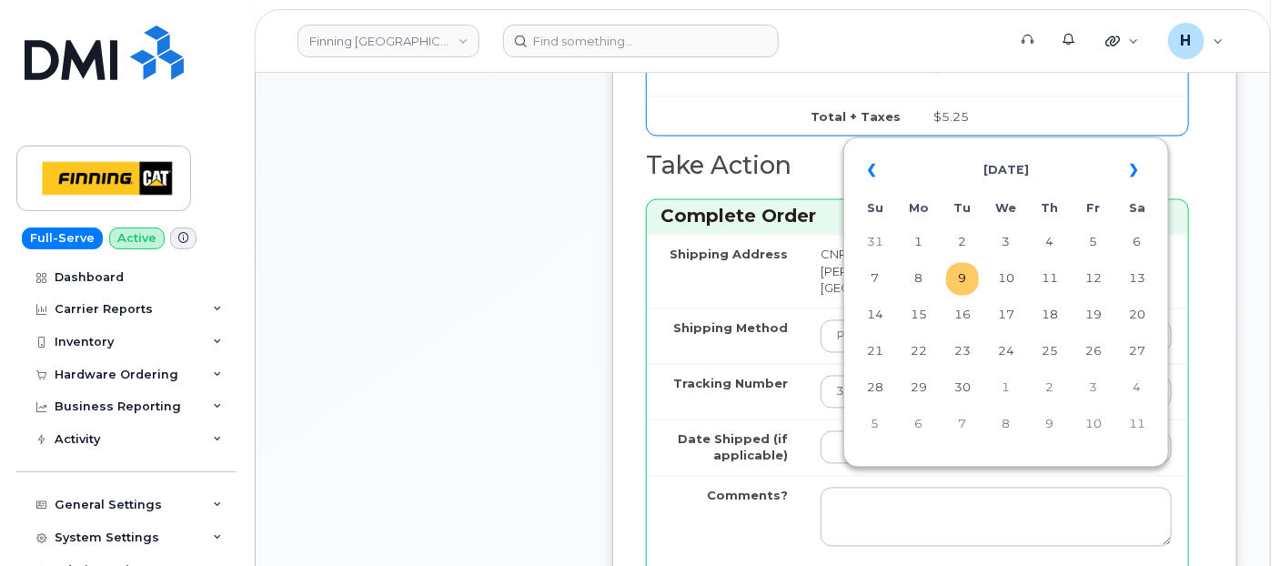
drag, startPoint x: 945, startPoint y: 296, endPoint x: 953, endPoint y: 287, distance: 11.6
click at [948, 293] on table "« September 2025 » Su Mo Tu We Th Fr Sa 31 1 2 3 4 5 6 7 8 9 10 11 12 13 14 15 …" at bounding box center [1006, 297] width 317 height 311
click at [960, 280] on td "9" at bounding box center [962, 279] width 33 height 33
type input "2025-09-09"
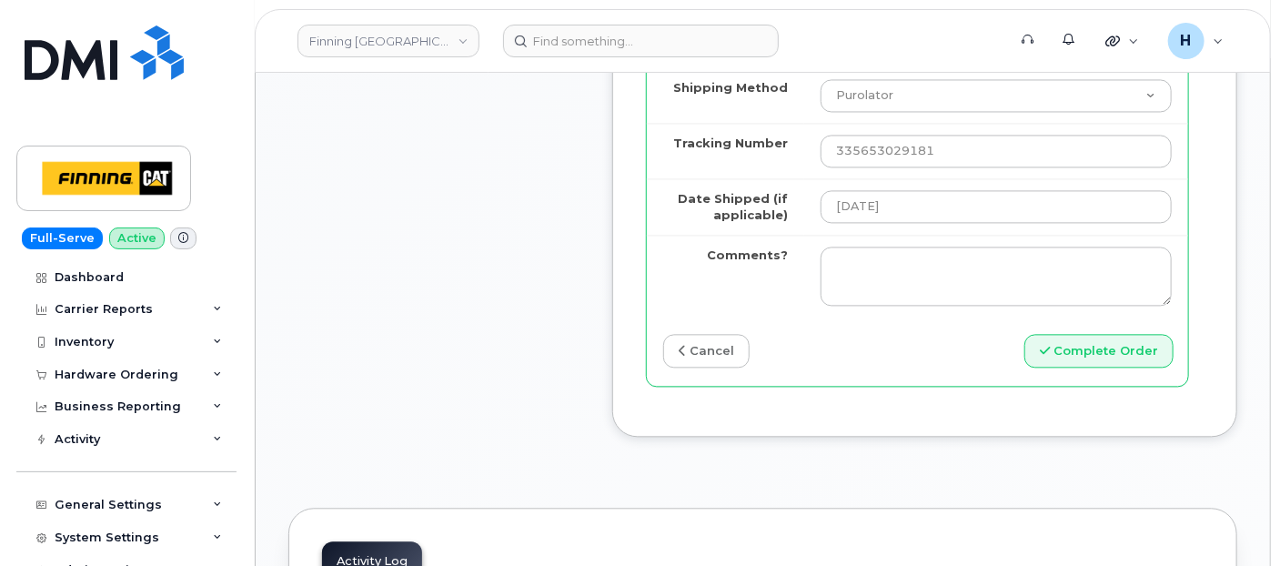
scroll to position [1819, 0]
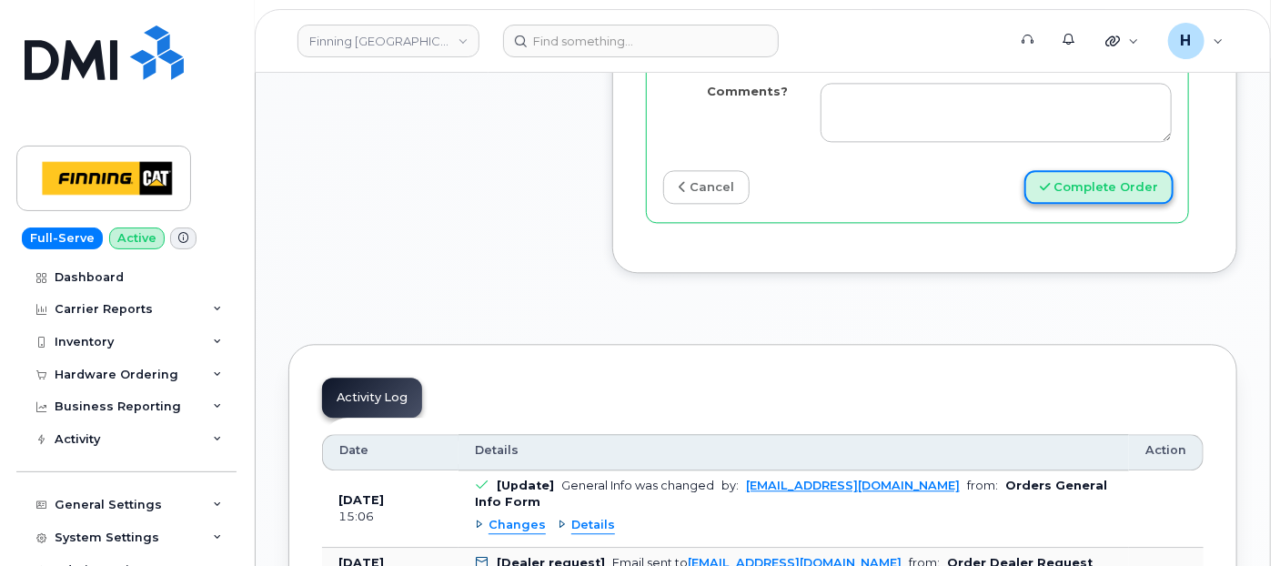
click at [1091, 204] on button "Complete Order" at bounding box center [1098, 187] width 149 height 34
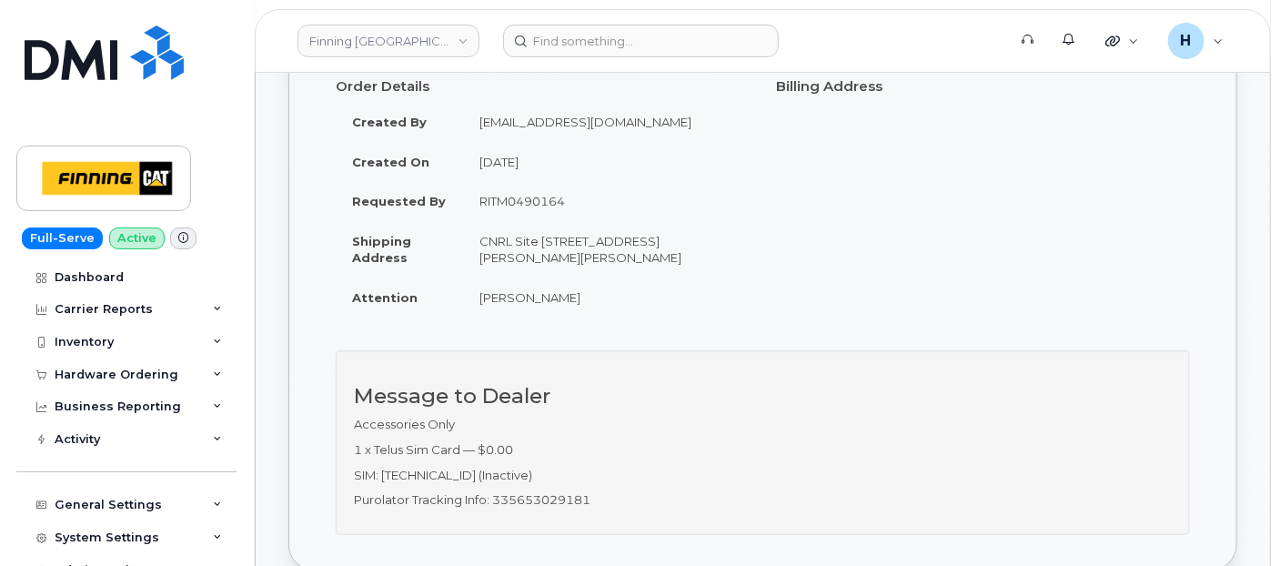
scroll to position [202, 0]
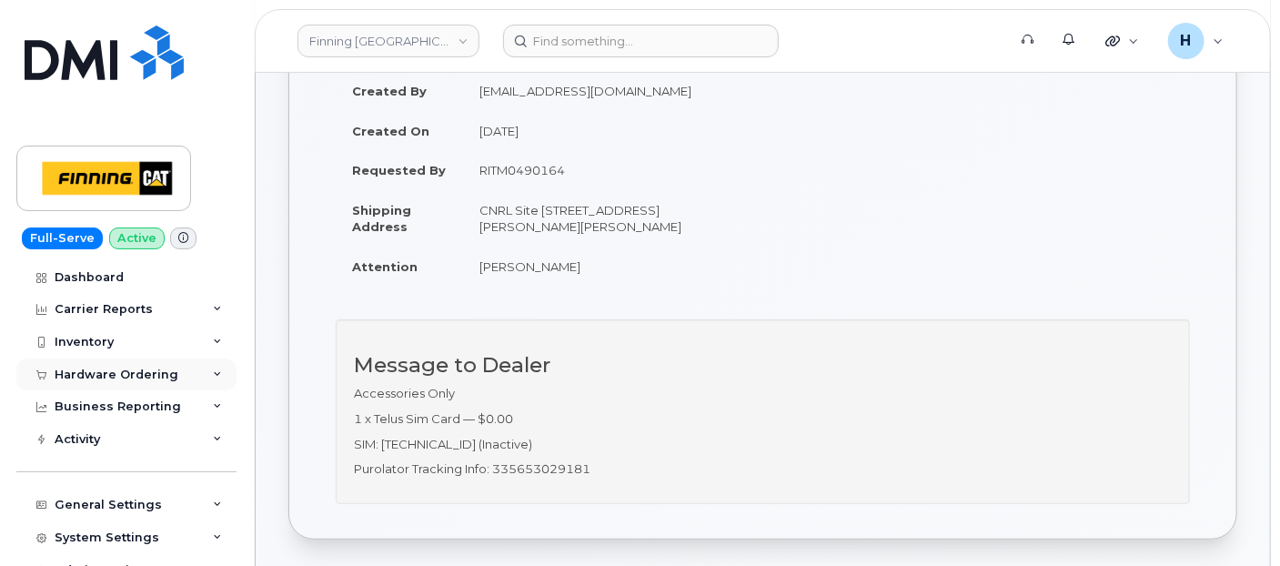
click at [129, 382] on div "Hardware Ordering" at bounding box center [126, 374] width 220 height 33
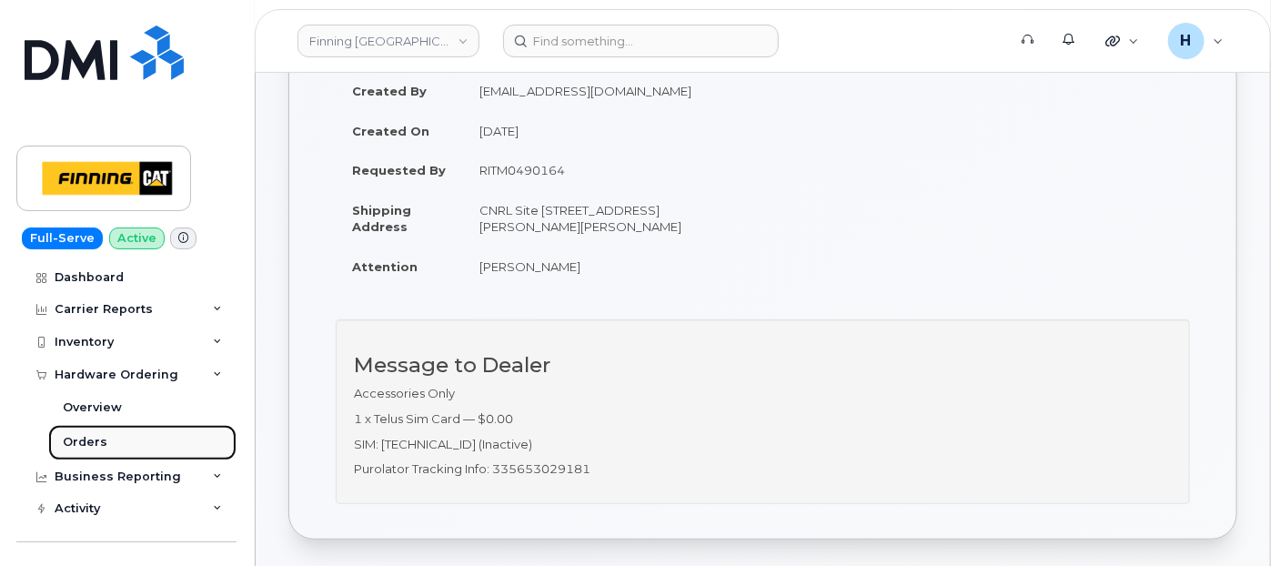
click at [119, 431] on link "Orders" at bounding box center [142, 442] width 188 height 35
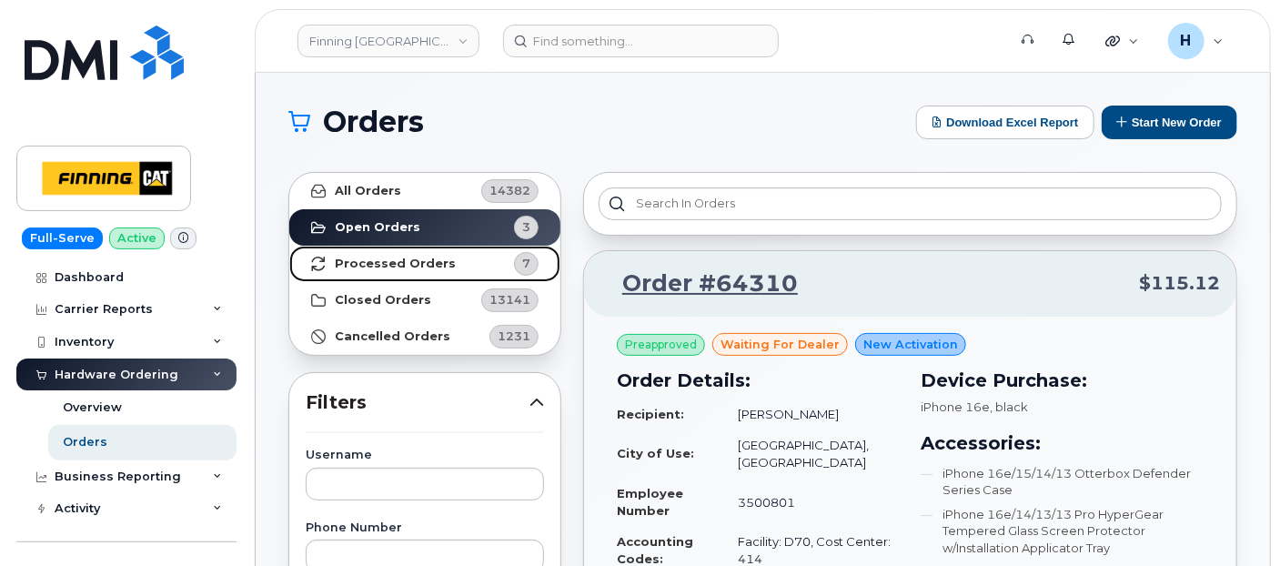
click at [423, 265] on strong "Processed Orders" at bounding box center [395, 263] width 121 height 15
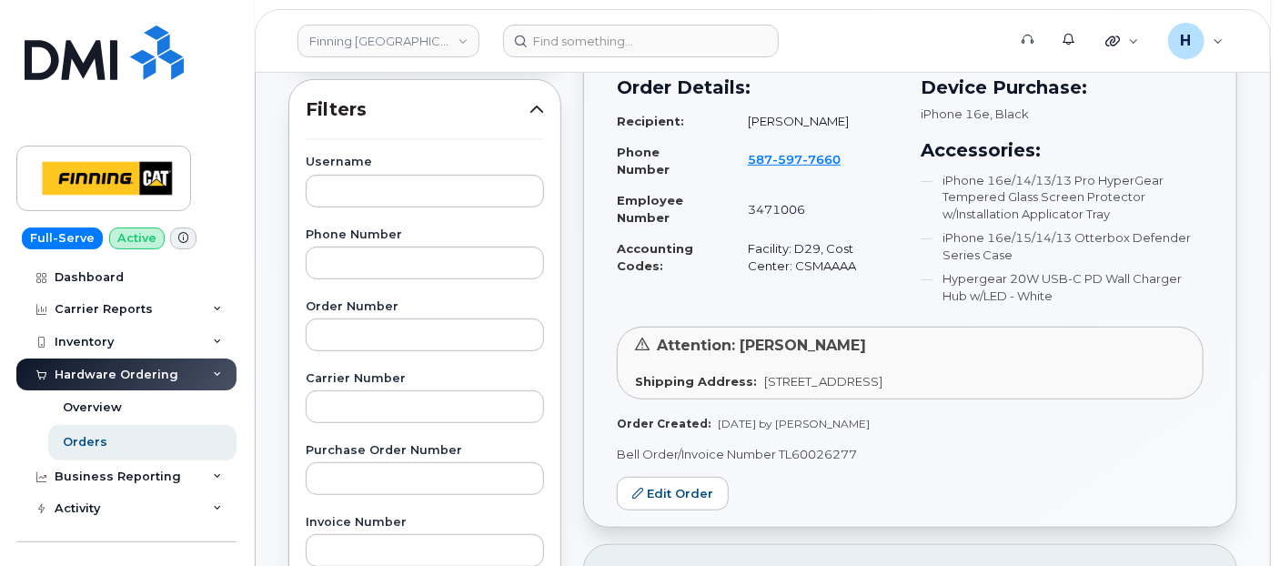
scroll to position [505, 0]
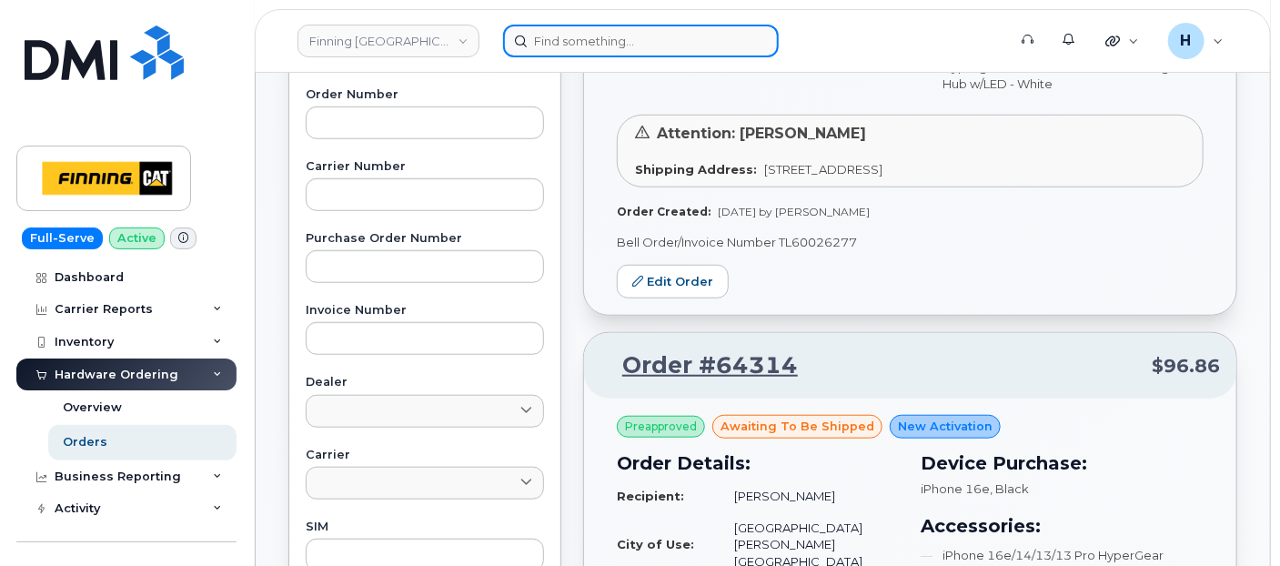
click at [550, 36] on input at bounding box center [641, 41] width 276 height 33
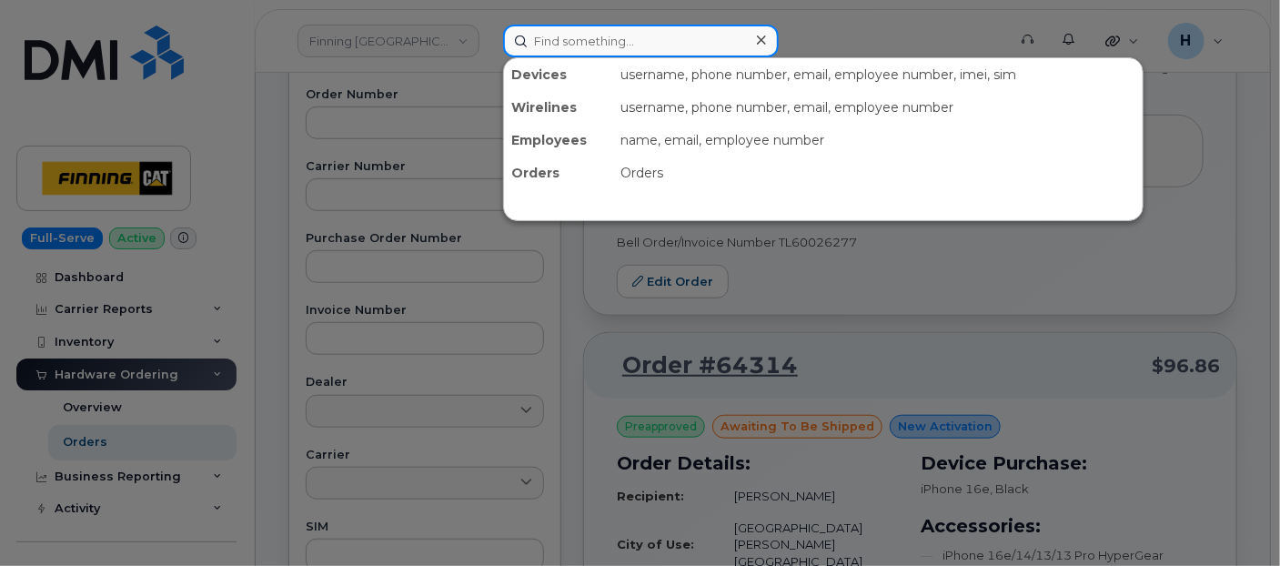
paste input "[PERSON_NAME]"
type input "[PERSON_NAME]"
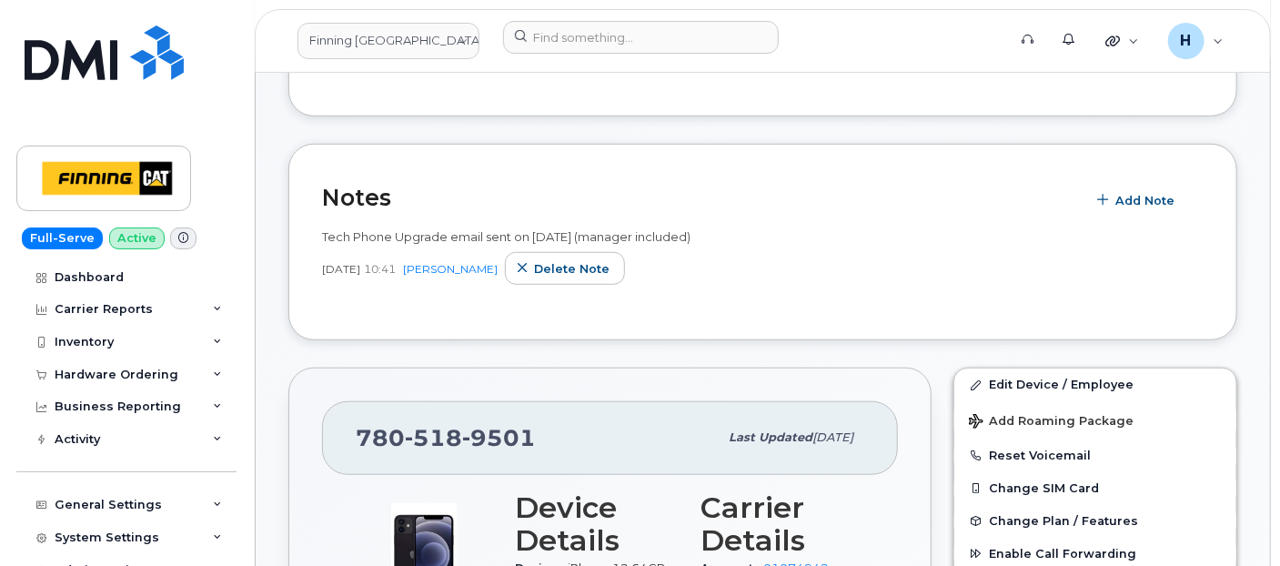
scroll to position [505, 0]
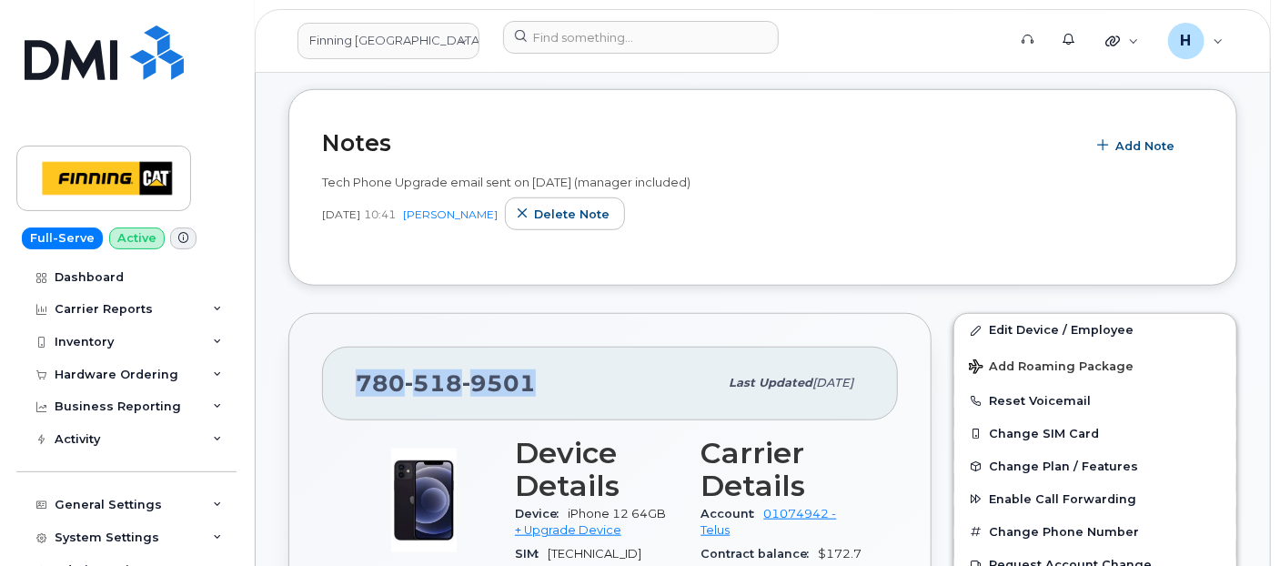
drag, startPoint x: 541, startPoint y: 382, endPoint x: 356, endPoint y: 382, distance: 185.5
click at [356, 382] on div "[PHONE_NUMBER]" at bounding box center [537, 383] width 362 height 38
copy span "[PHONE_NUMBER]"
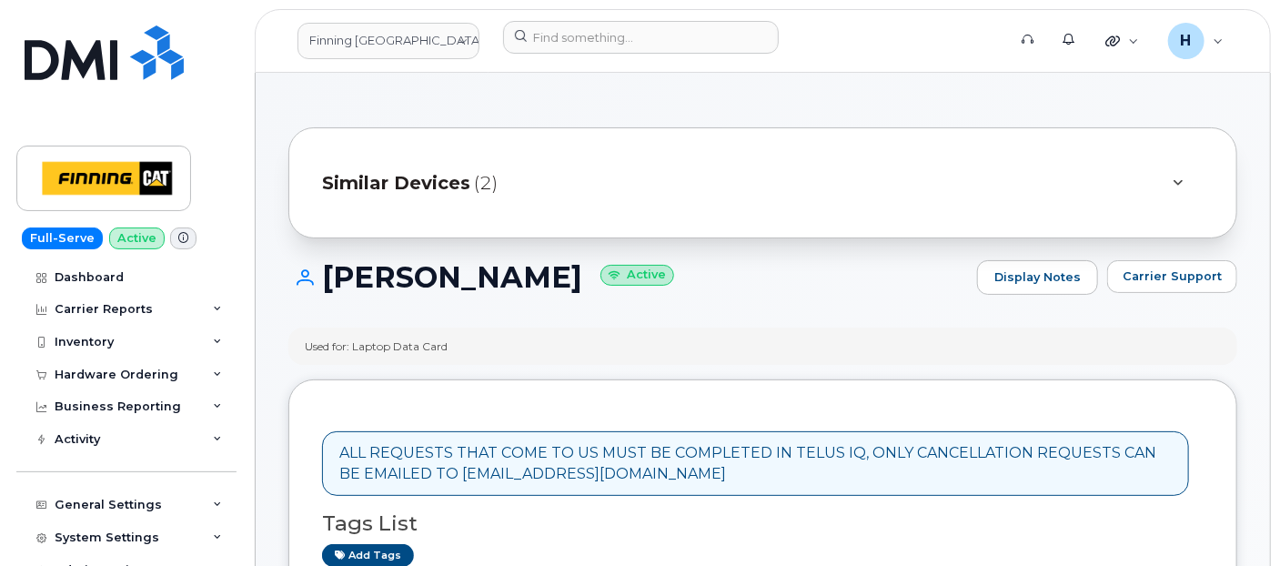
scroll to position [505, 0]
